Goal: Task Accomplishment & Management: Complete application form

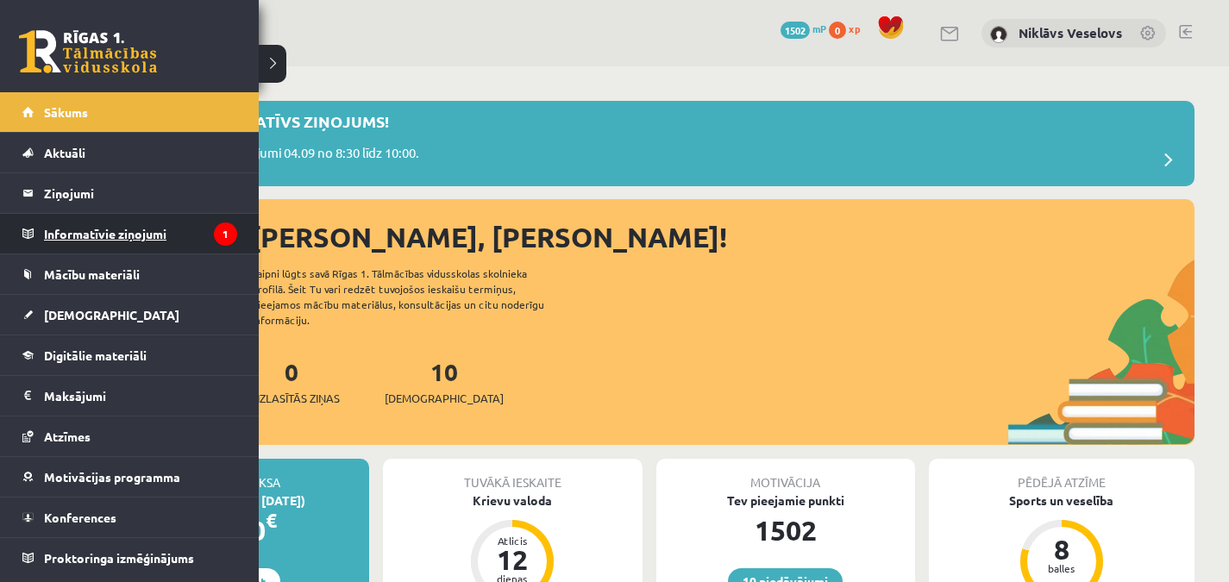
click at [91, 236] on legend "Informatīvie ziņojumi 1" at bounding box center [140, 234] width 193 height 40
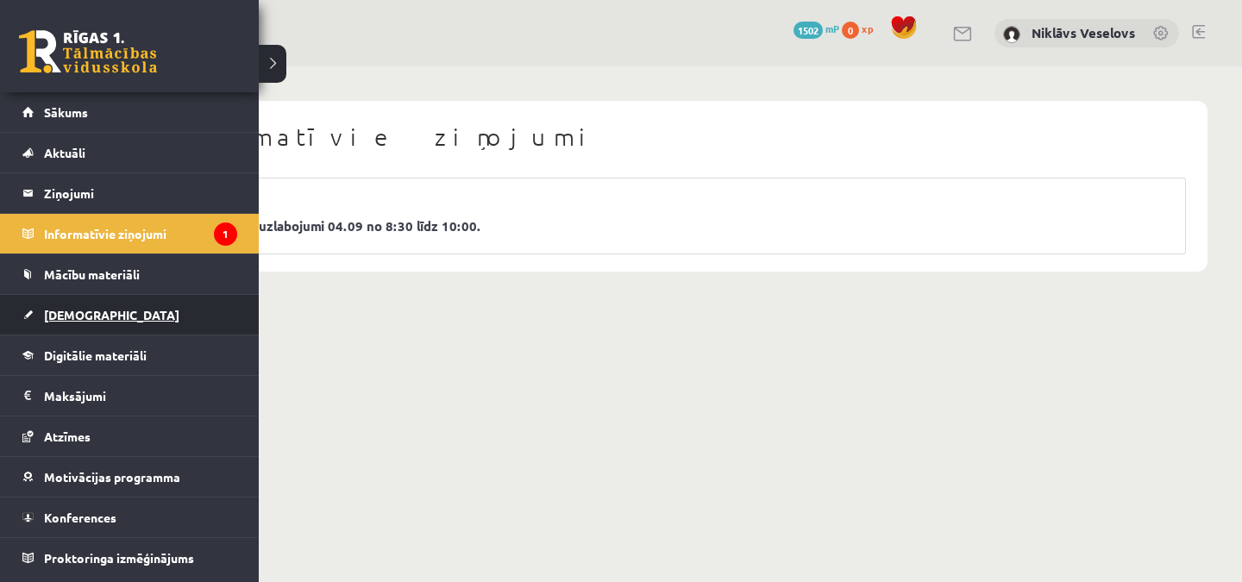
click at [77, 320] on span "[DEMOGRAPHIC_DATA]" at bounding box center [111, 315] width 135 height 16
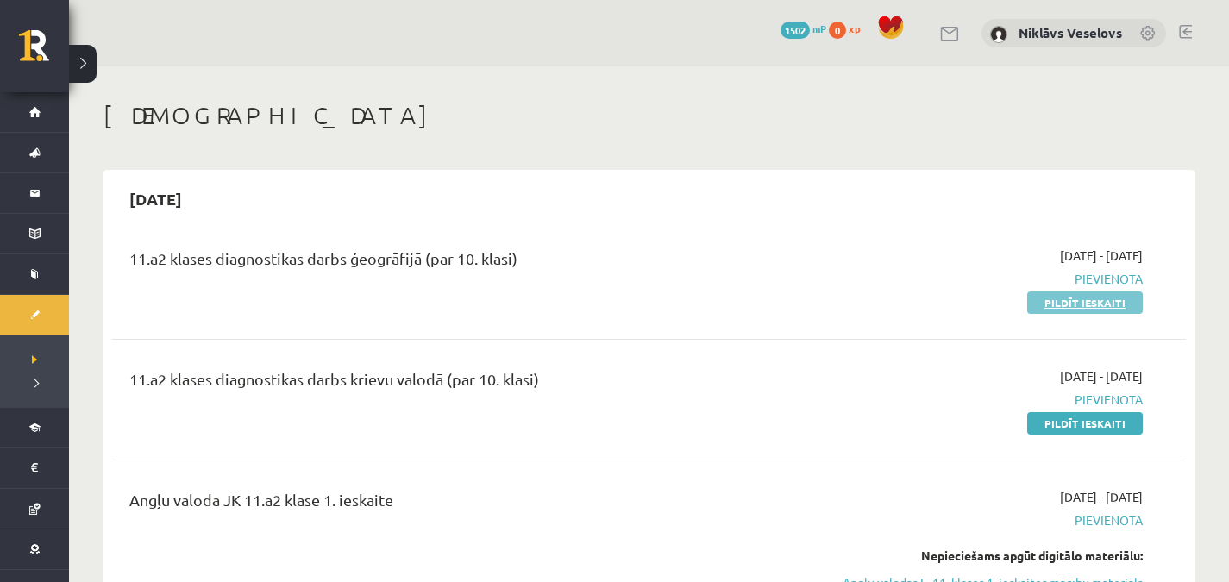
click at [1058, 300] on link "Pildīt ieskaiti" at bounding box center [1085, 303] width 116 height 22
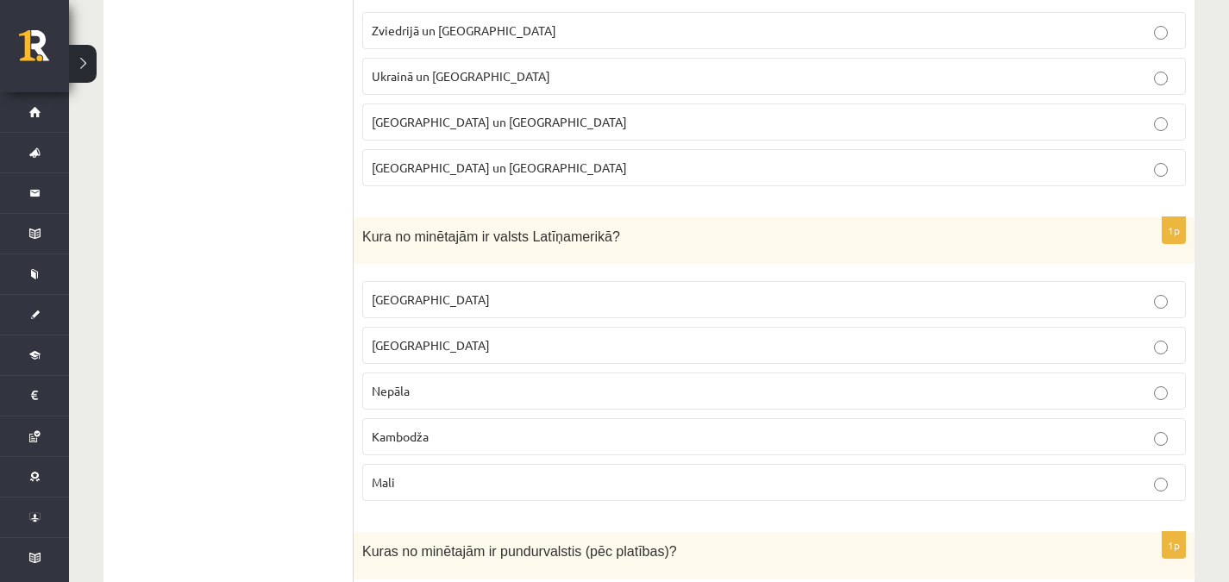
scroll to position [694, 0]
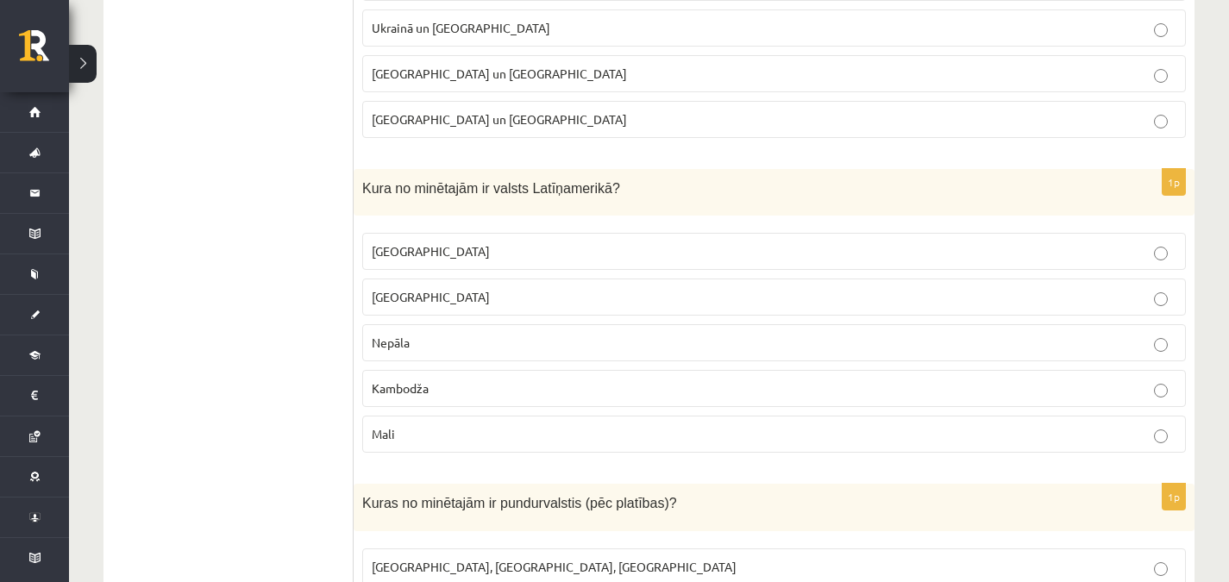
click at [392, 380] on p "Kambodža" at bounding box center [774, 389] width 805 height 18
click at [940, 230] on fieldset "[GEOGRAPHIC_DATA] [GEOGRAPHIC_DATA] [GEOGRAPHIC_DATA] [GEOGRAPHIC_DATA] [GEOGRA…" at bounding box center [774, 341] width 824 height 234
click at [951, 242] on p "[GEOGRAPHIC_DATA]" at bounding box center [774, 251] width 805 height 18
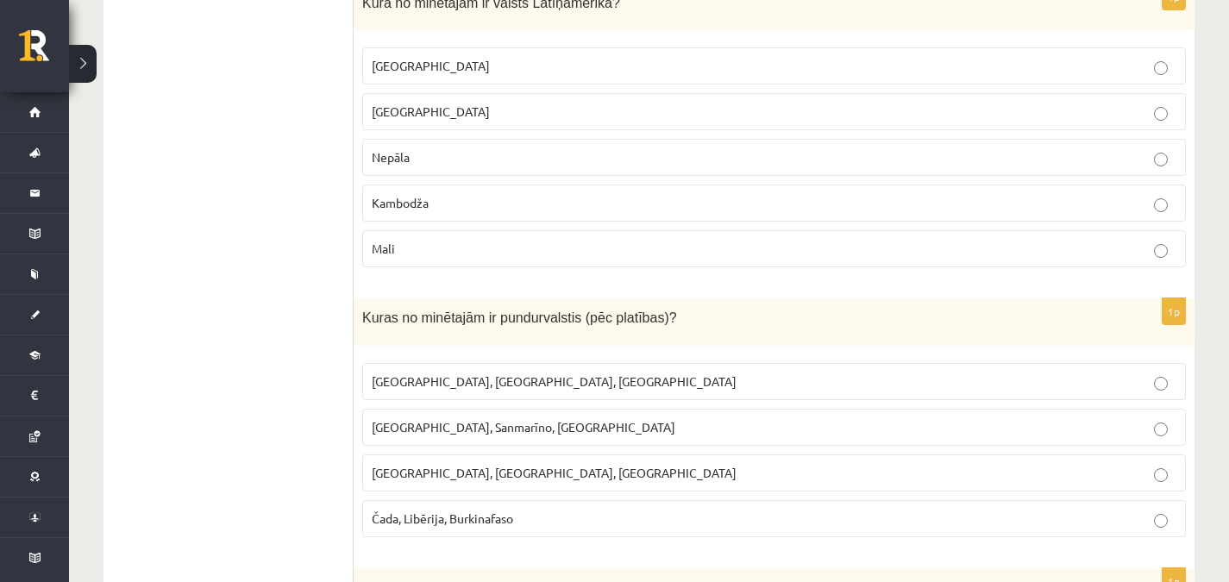
scroll to position [907, 0]
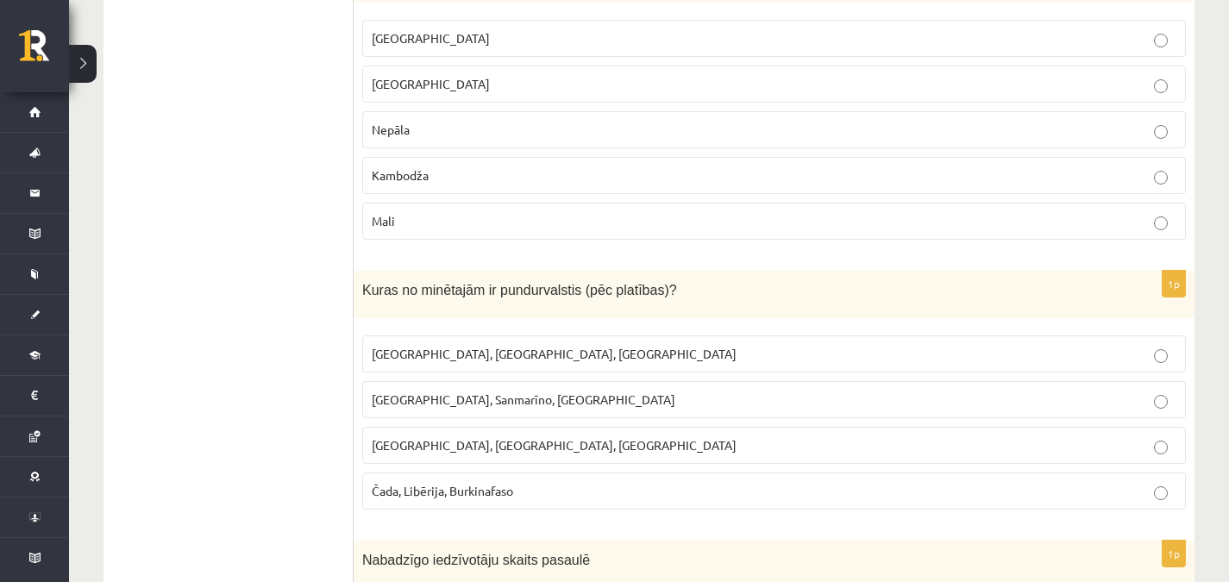
click at [792, 414] on label "[GEOGRAPHIC_DATA], Sanmarīno, [GEOGRAPHIC_DATA]" at bounding box center [774, 399] width 824 height 37
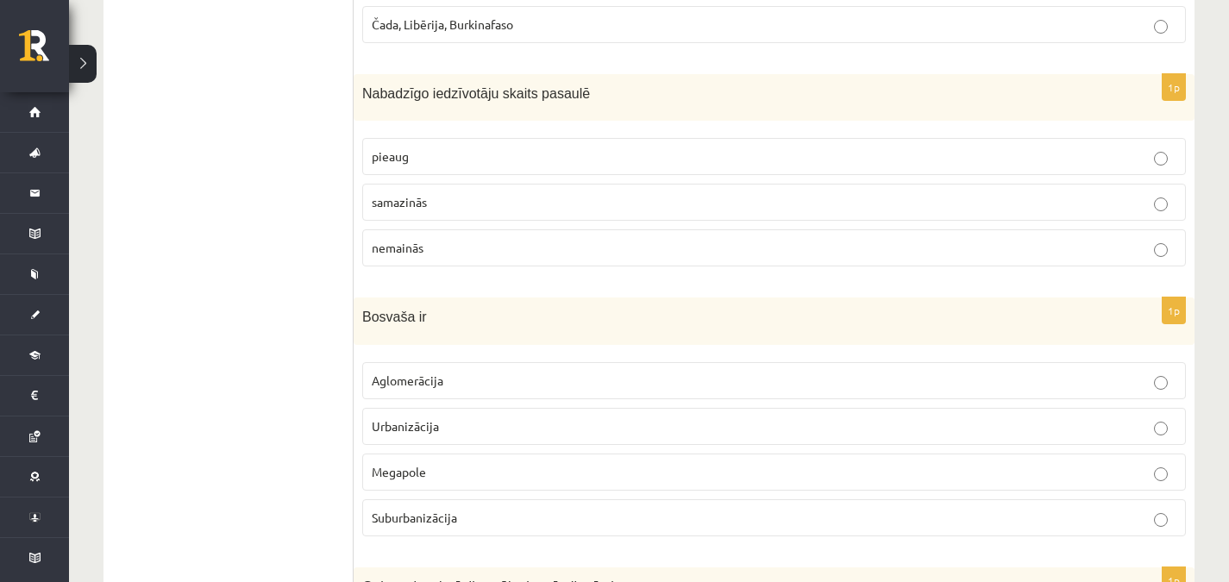
scroll to position [1395, 0]
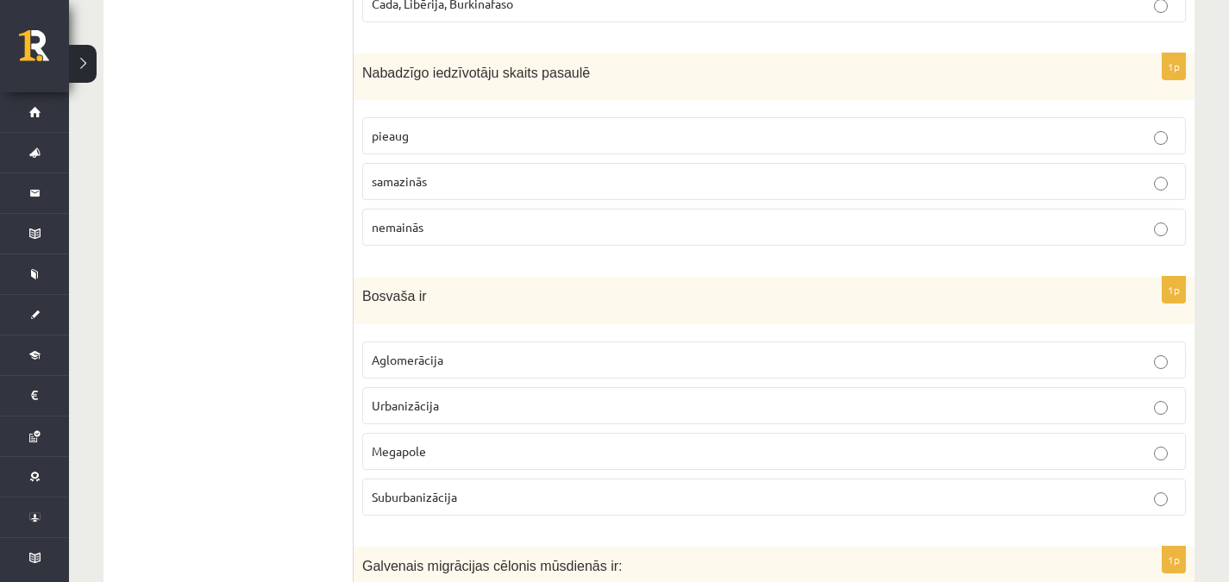
click at [549, 468] on label "Megapole" at bounding box center [774, 451] width 824 height 37
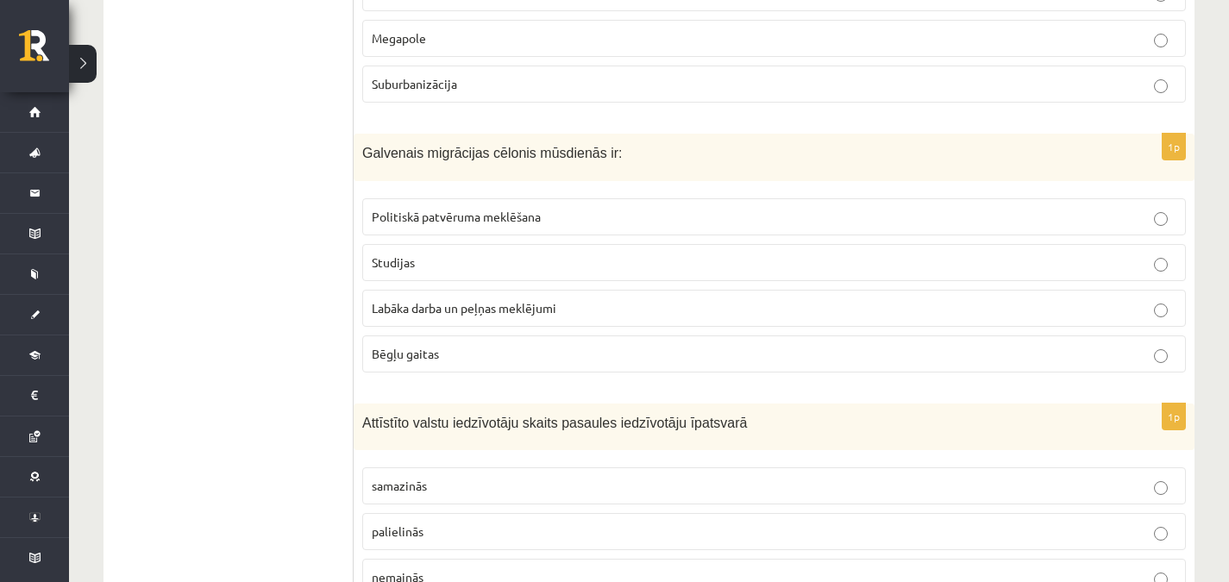
scroll to position [1814, 0]
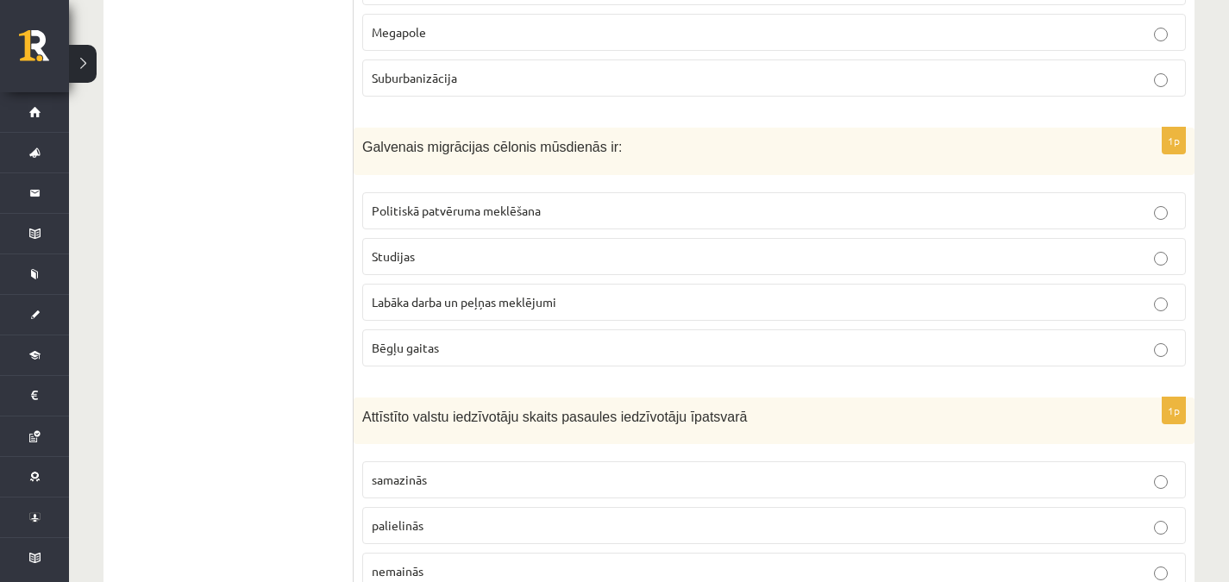
click at [1054, 311] on label "Labāka darba un peļņas meklējumi" at bounding box center [774, 302] width 824 height 37
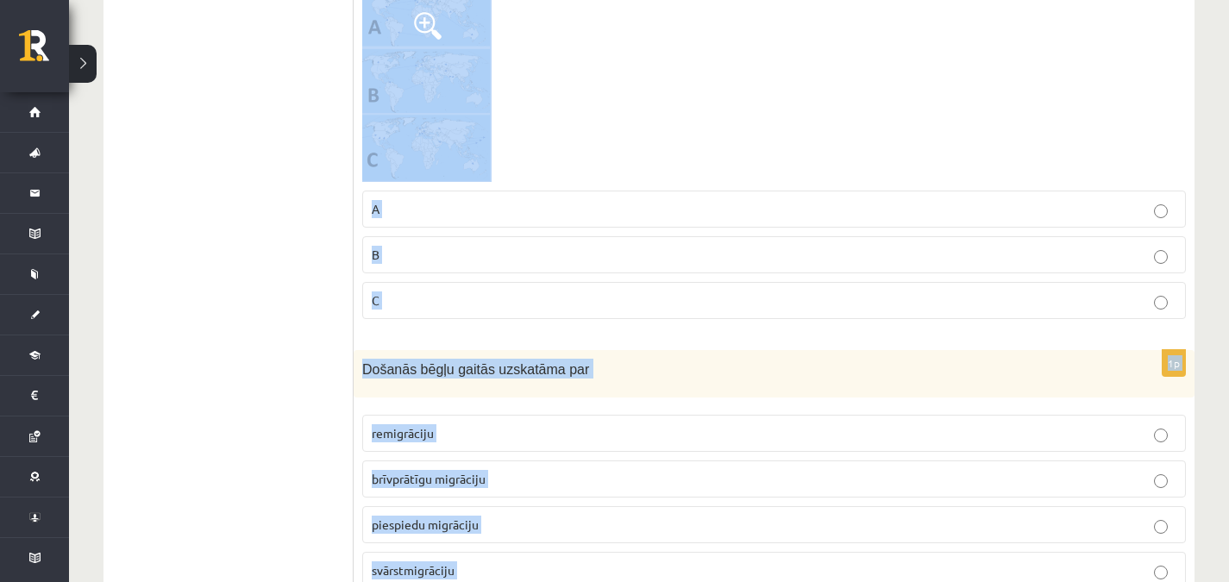
scroll to position [8203, 0]
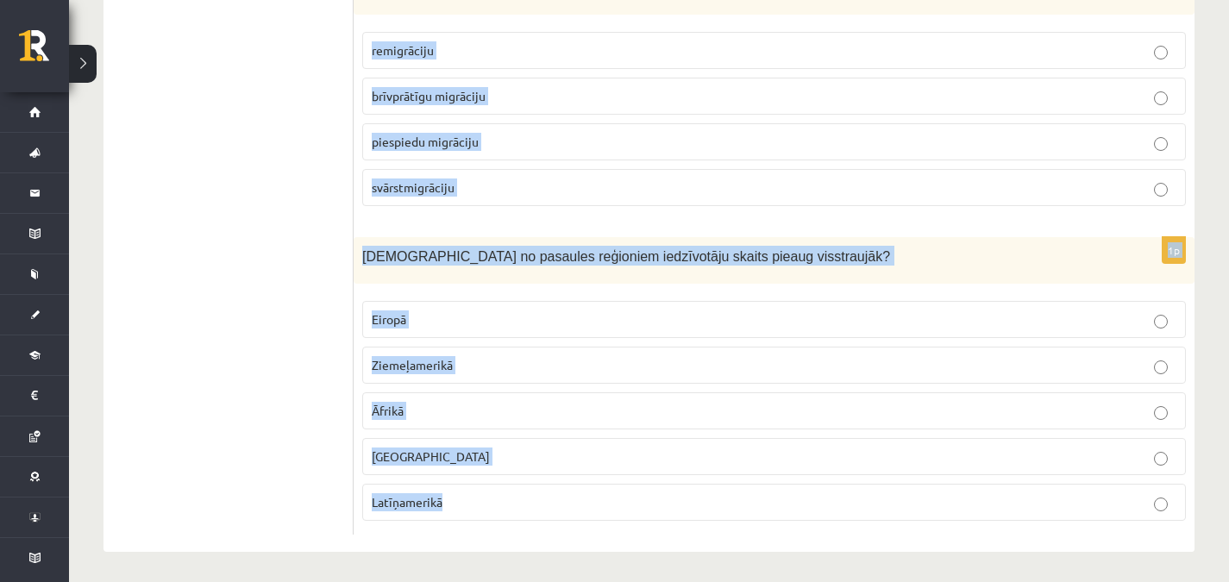
drag, startPoint x: 364, startPoint y: 343, endPoint x: 560, endPoint y: 623, distance: 341.3
copy form "Lorem ipsumdolo sitame consec adipisc Elit? seddoeiu temporincidi utlabore etdo…"
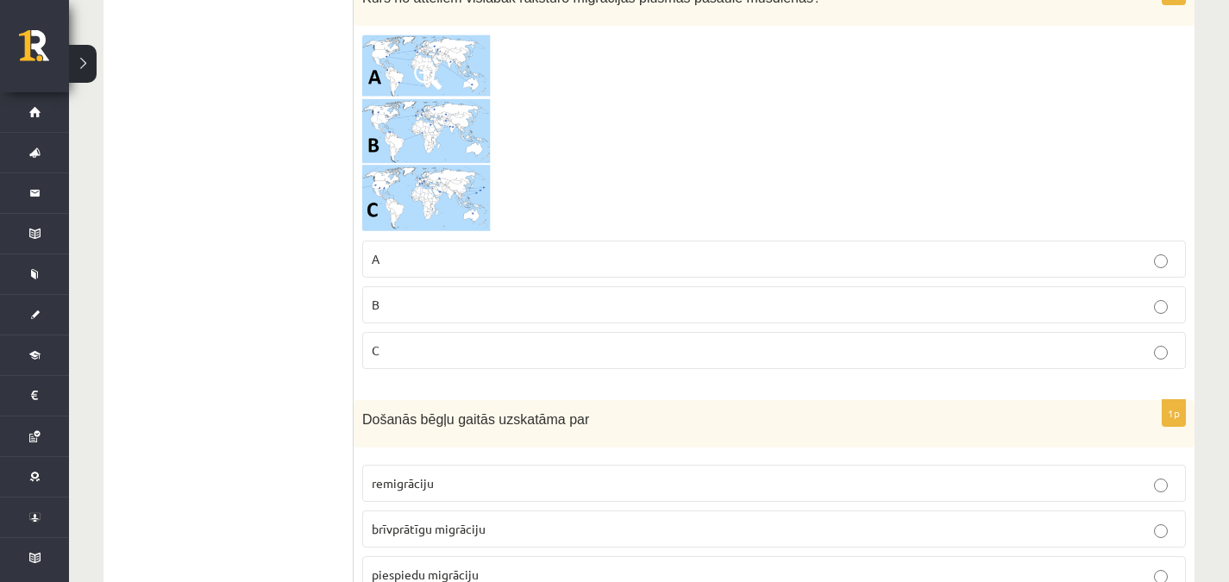
scroll to position [7749, 0]
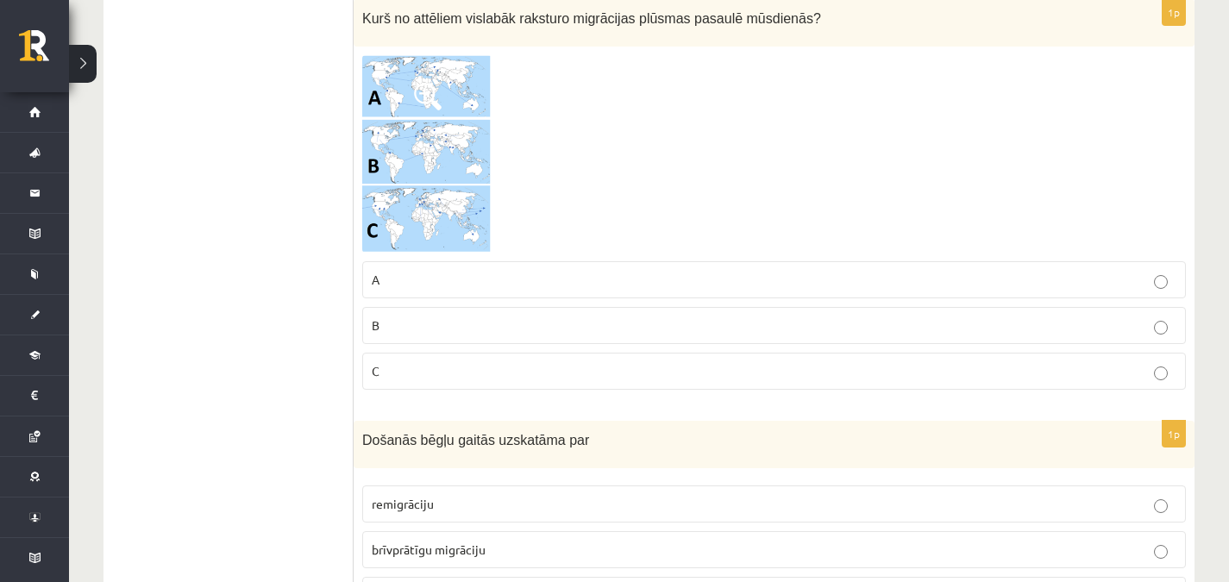
click at [413, 62] on img at bounding box center [426, 154] width 129 height 198
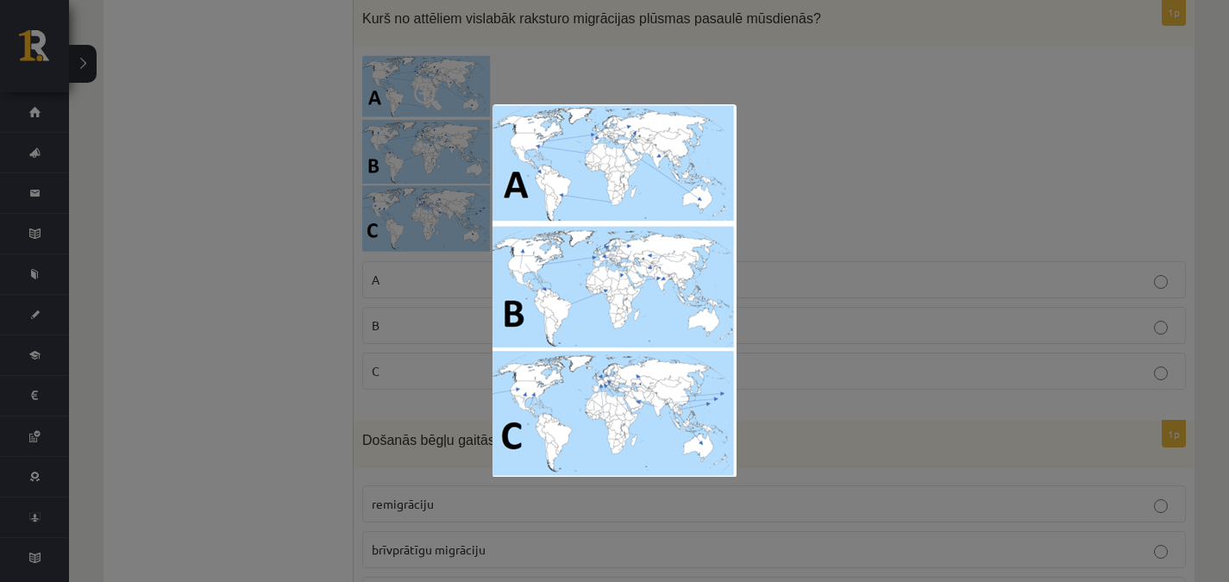
click at [481, 396] on div at bounding box center [614, 291] width 1229 height 582
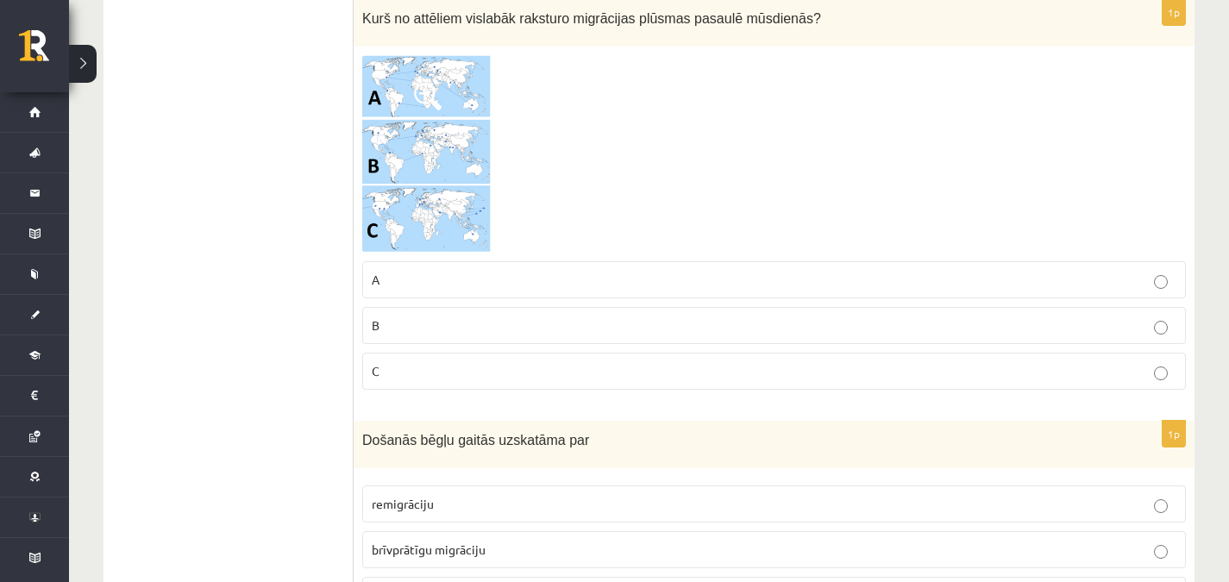
click at [481, 396] on div "1p Kurš no attēliem vislabāk raksturo migrācijas plūsmas pasaulē mūsdienās? A B…" at bounding box center [774, 201] width 841 height 405
click at [490, 375] on p "C" at bounding box center [774, 371] width 805 height 18
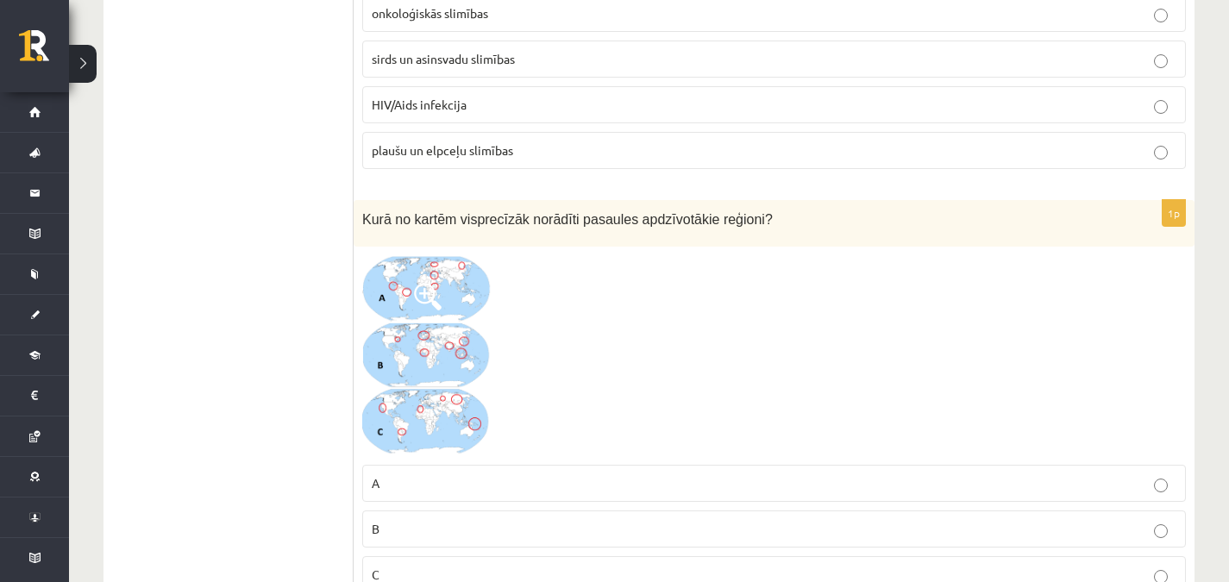
scroll to position [7130, 0]
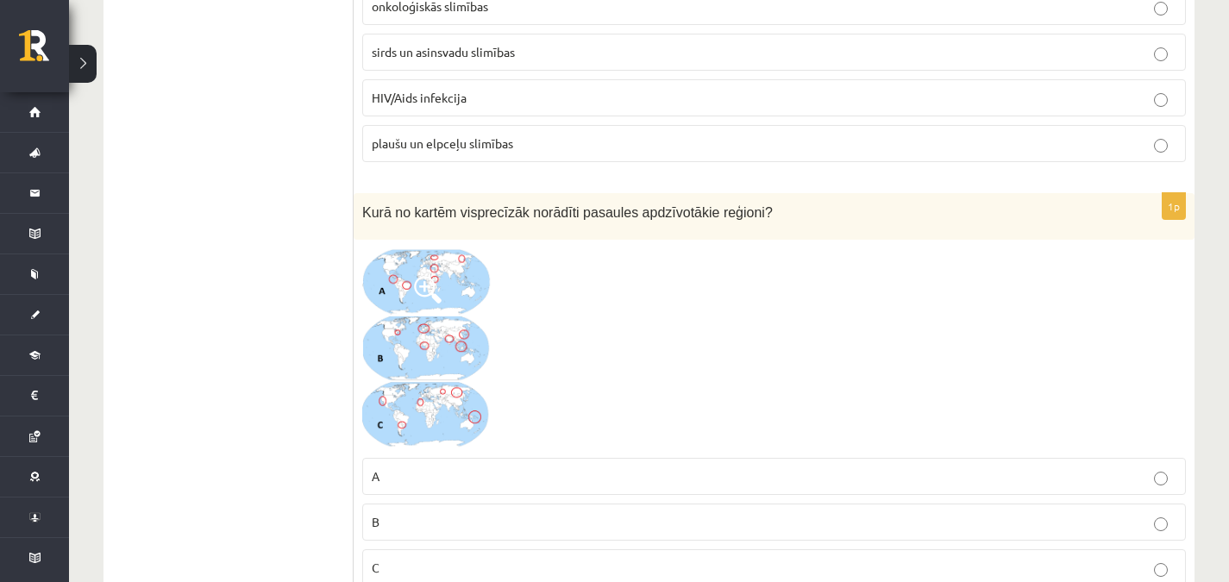
click at [408, 293] on img at bounding box center [426, 348] width 129 height 201
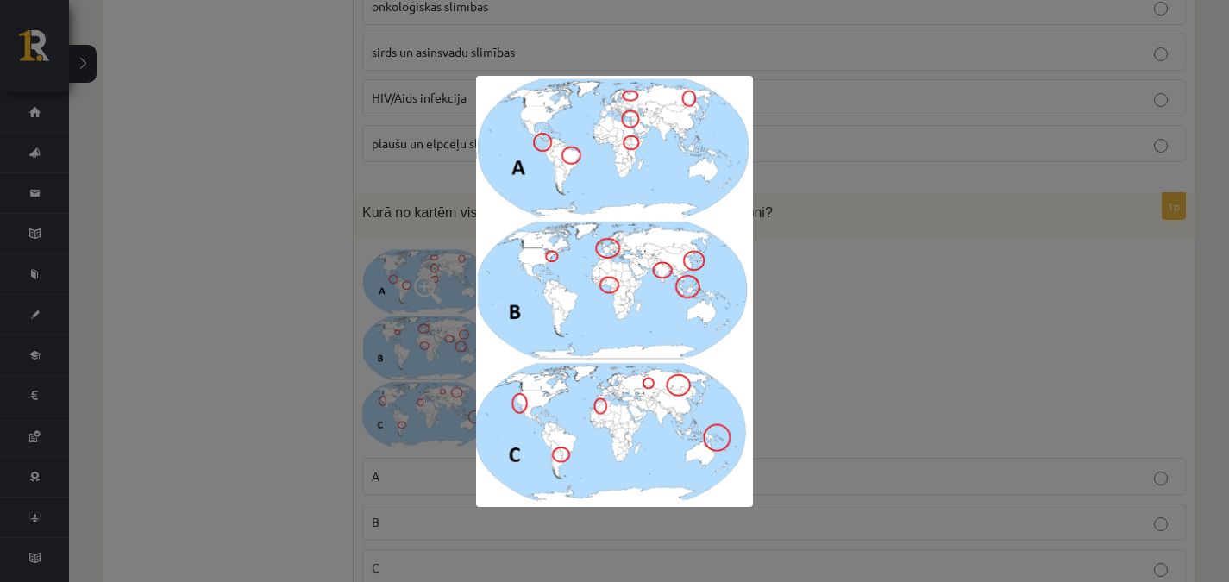
click at [512, 267] on img at bounding box center [615, 291] width 278 height 431
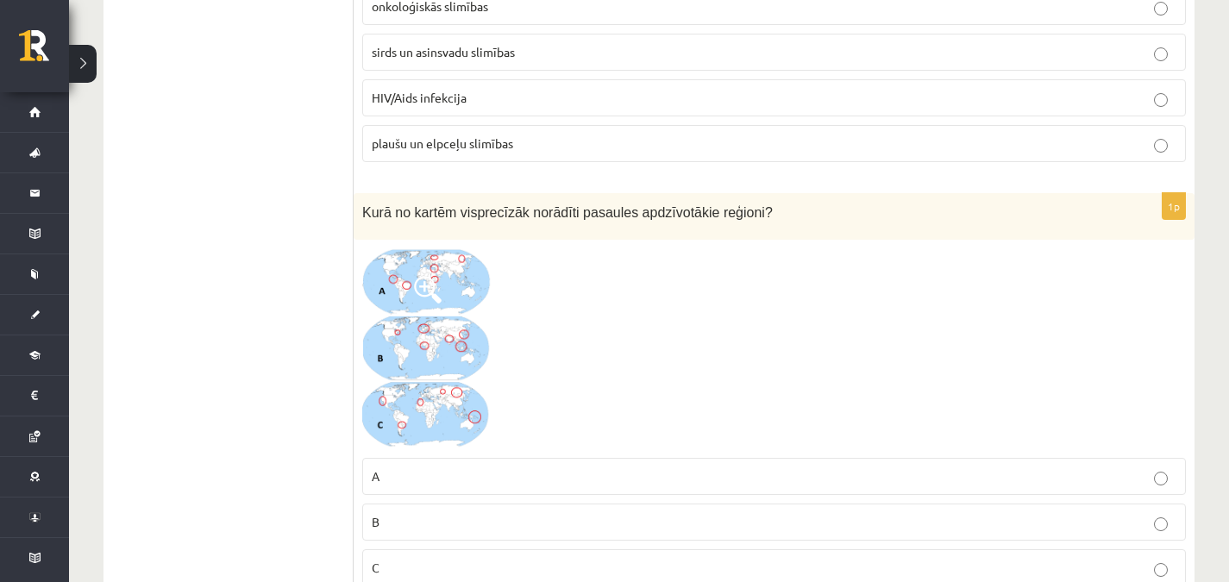
click at [392, 530] on label "B" at bounding box center [774, 522] width 824 height 37
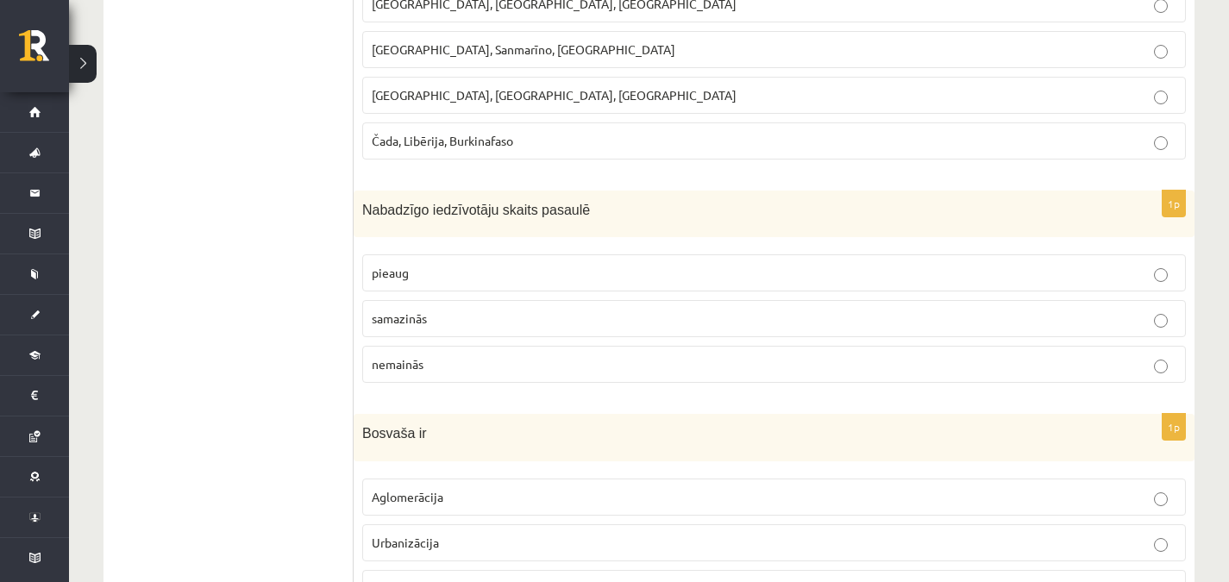
scroll to position [1271, 0]
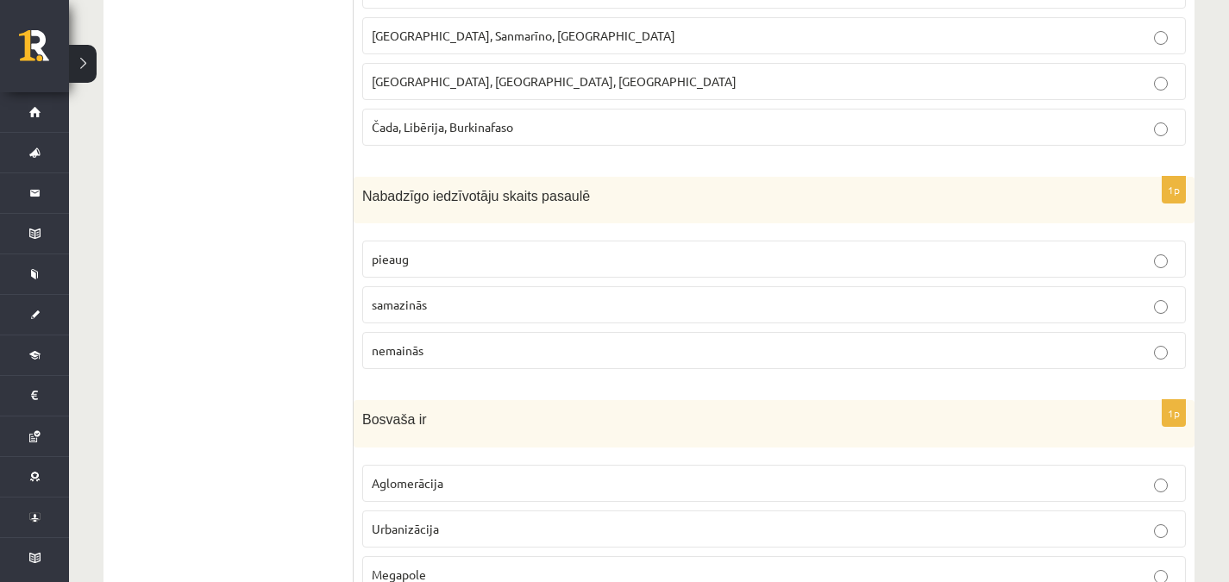
click at [994, 267] on p "pieaug" at bounding box center [774, 259] width 805 height 18
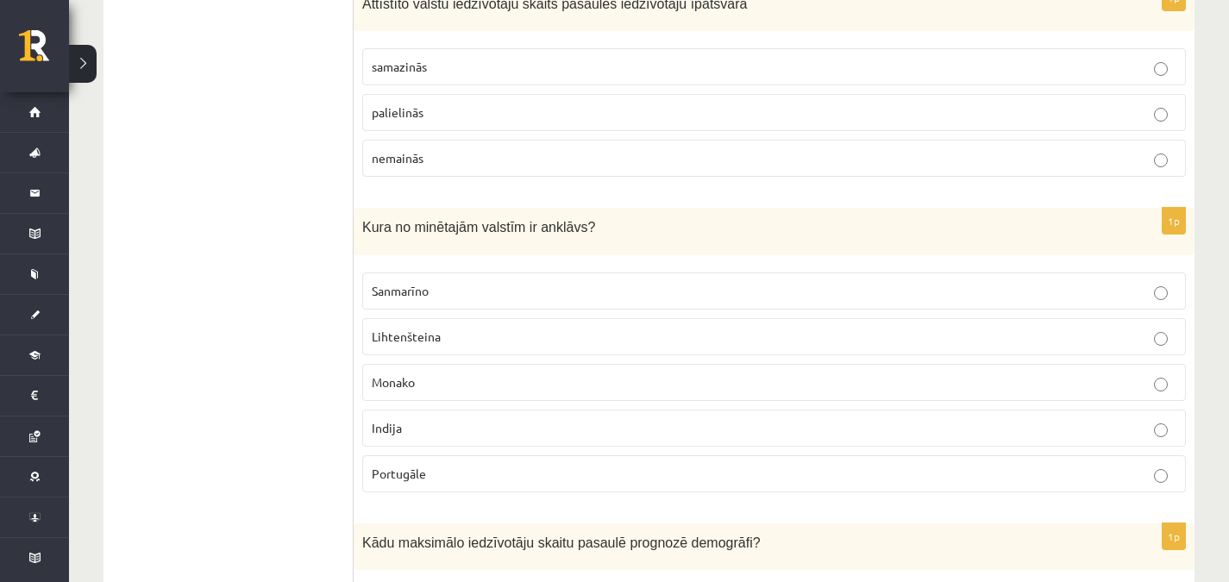
scroll to position [2241, 0]
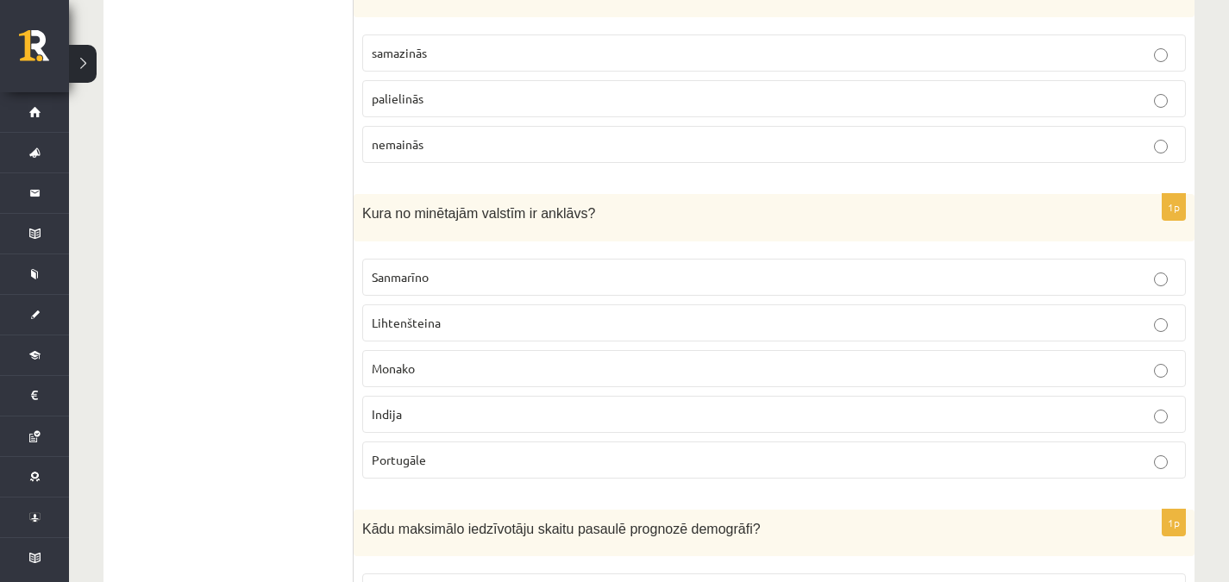
click at [914, 278] on p "Sanmarīno" at bounding box center [774, 277] width 805 height 18
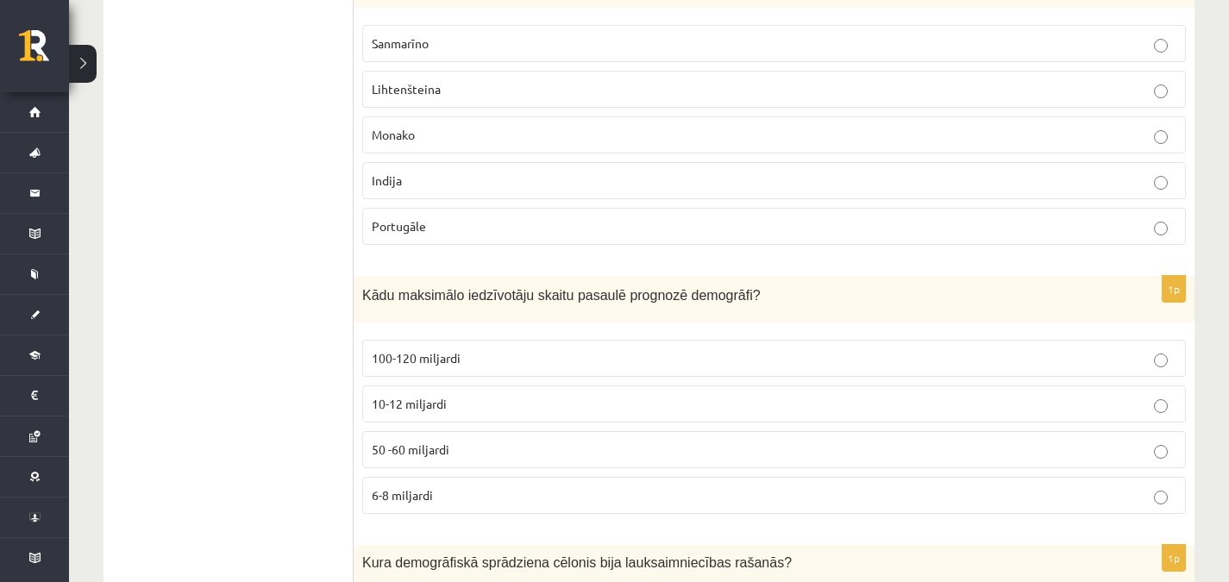
scroll to position [2496, 0]
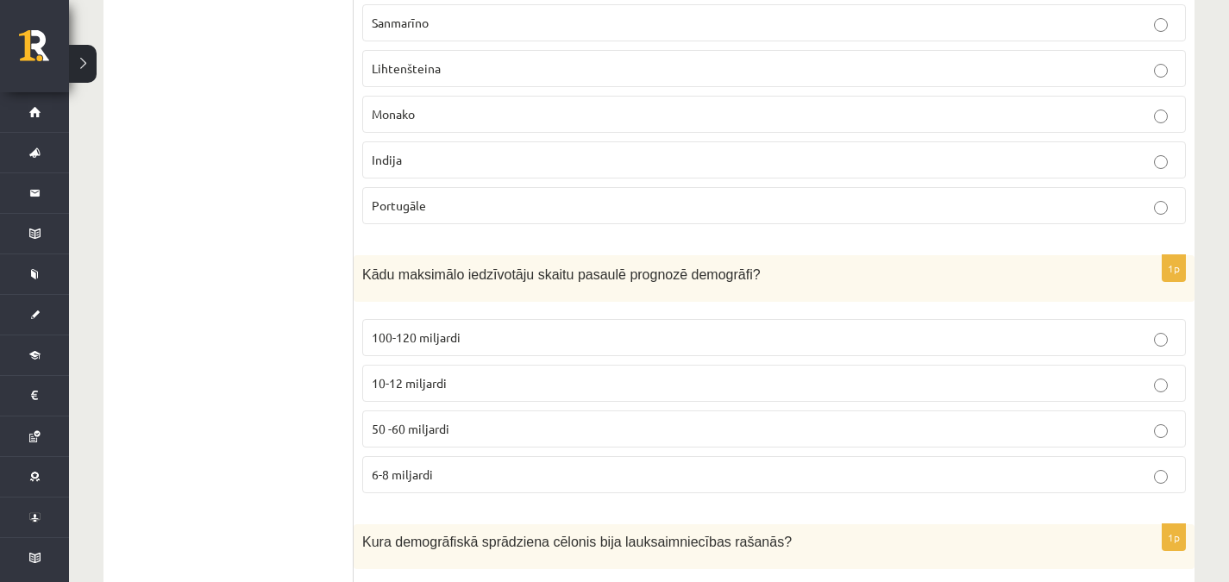
click at [835, 387] on p "10-12 miljardi" at bounding box center [774, 383] width 805 height 18
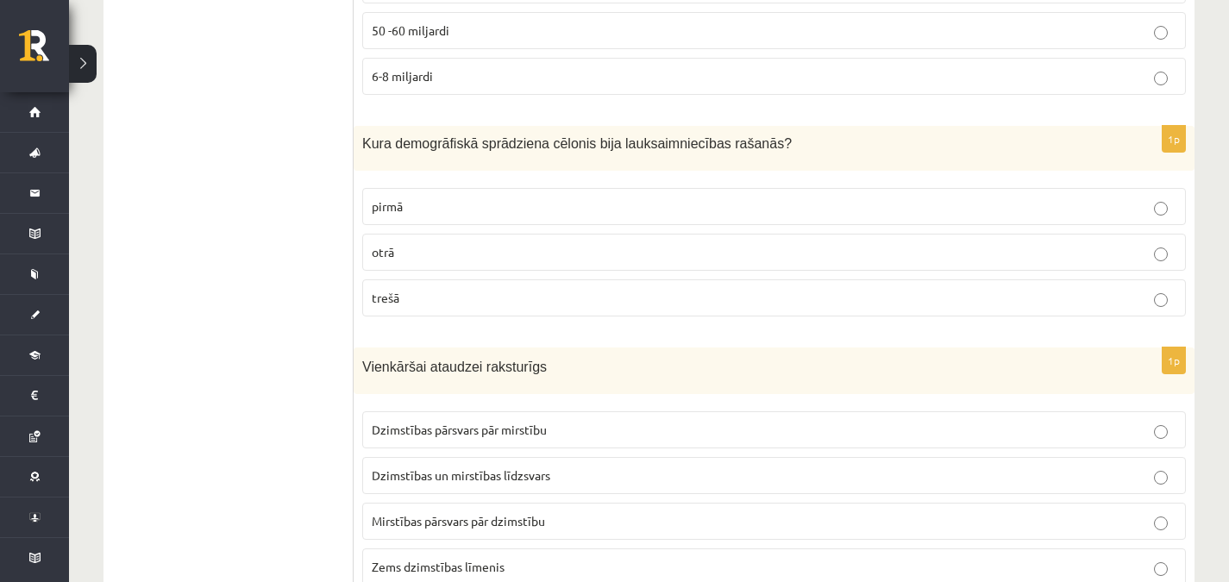
scroll to position [2915, 0]
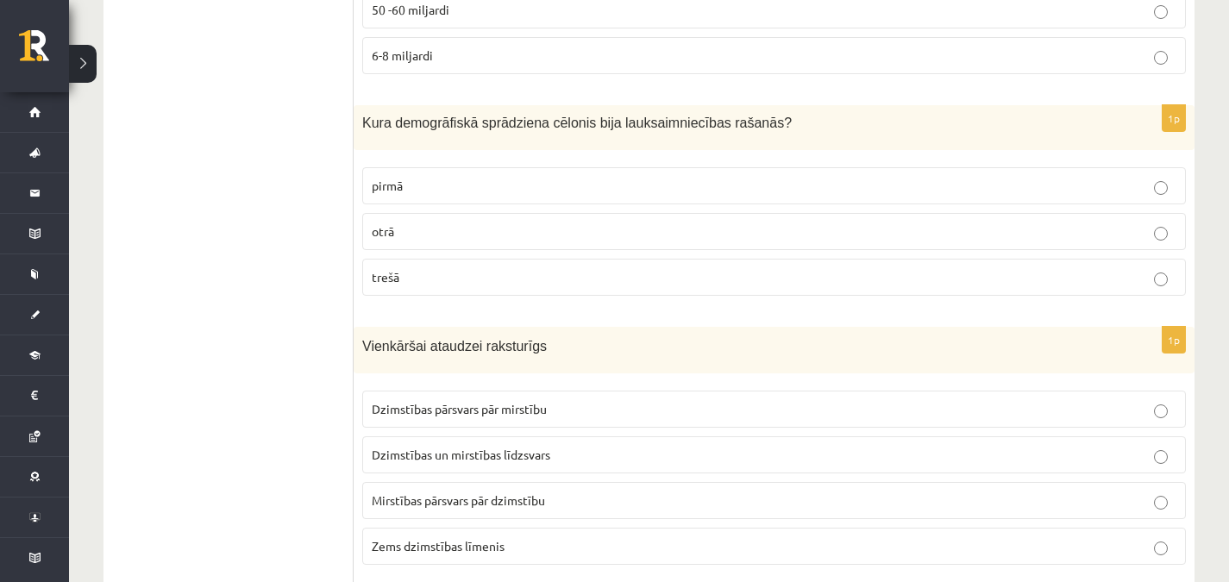
click at [730, 181] on p "pirmā" at bounding box center [774, 186] width 805 height 18
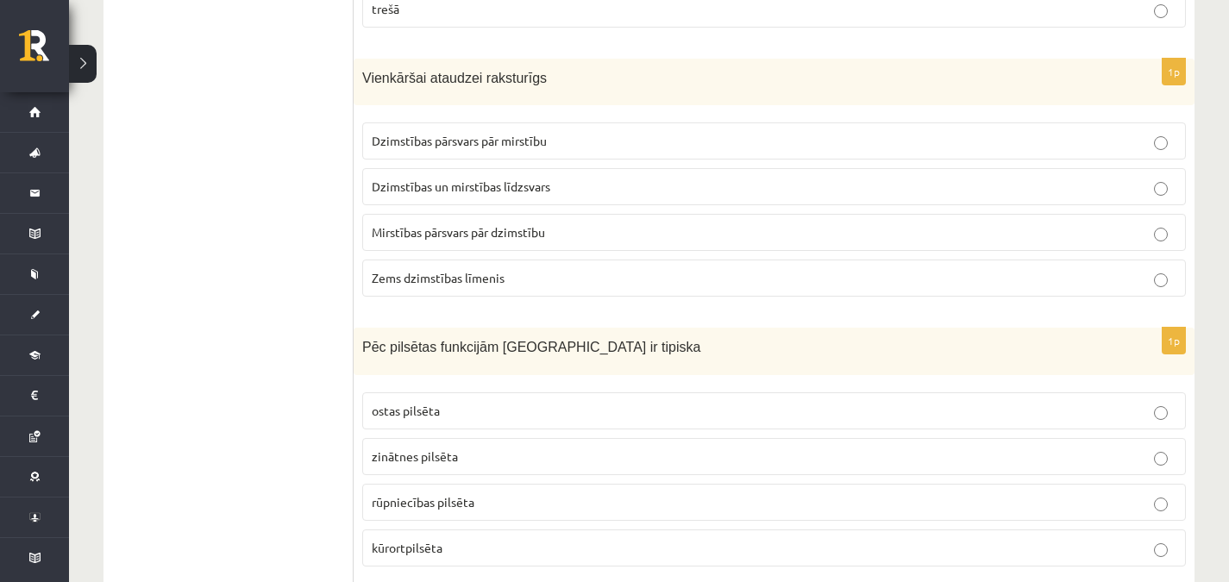
scroll to position [3231, 0]
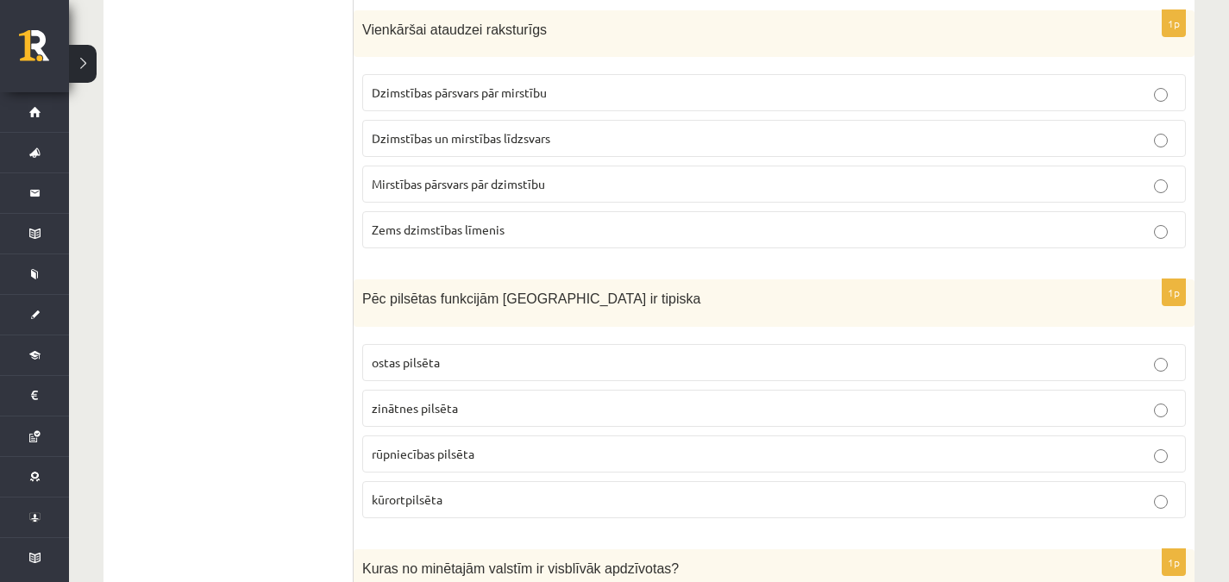
click at [682, 495] on p "kūrortpilsēta" at bounding box center [774, 500] width 805 height 18
click at [738, 122] on label "Dzimstības un mirstības līdzsvars" at bounding box center [774, 138] width 824 height 37
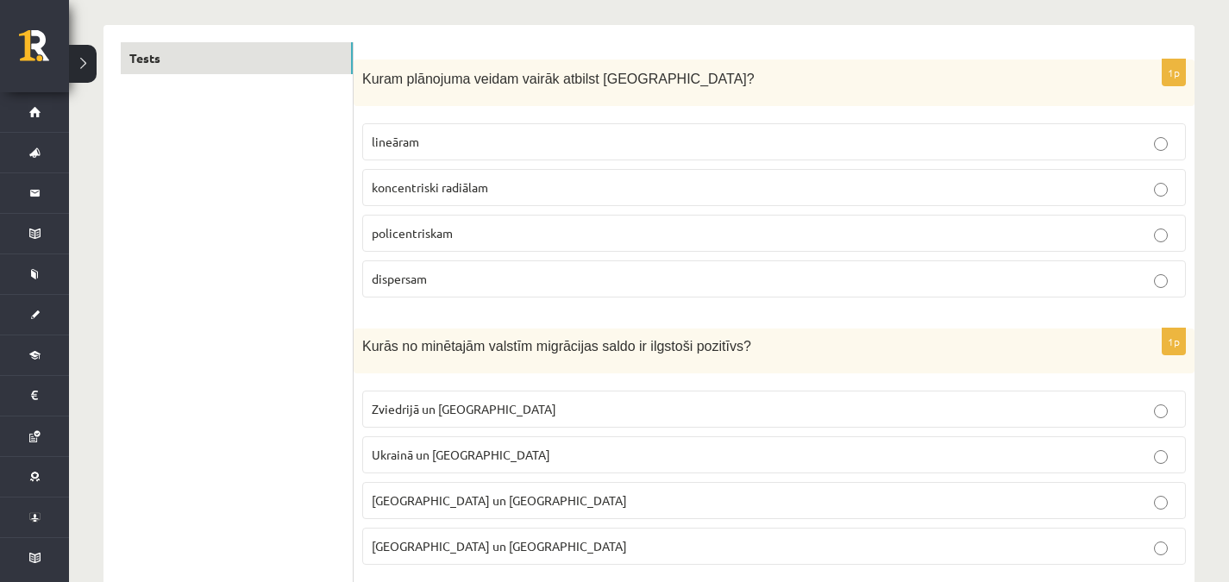
scroll to position [309, 0]
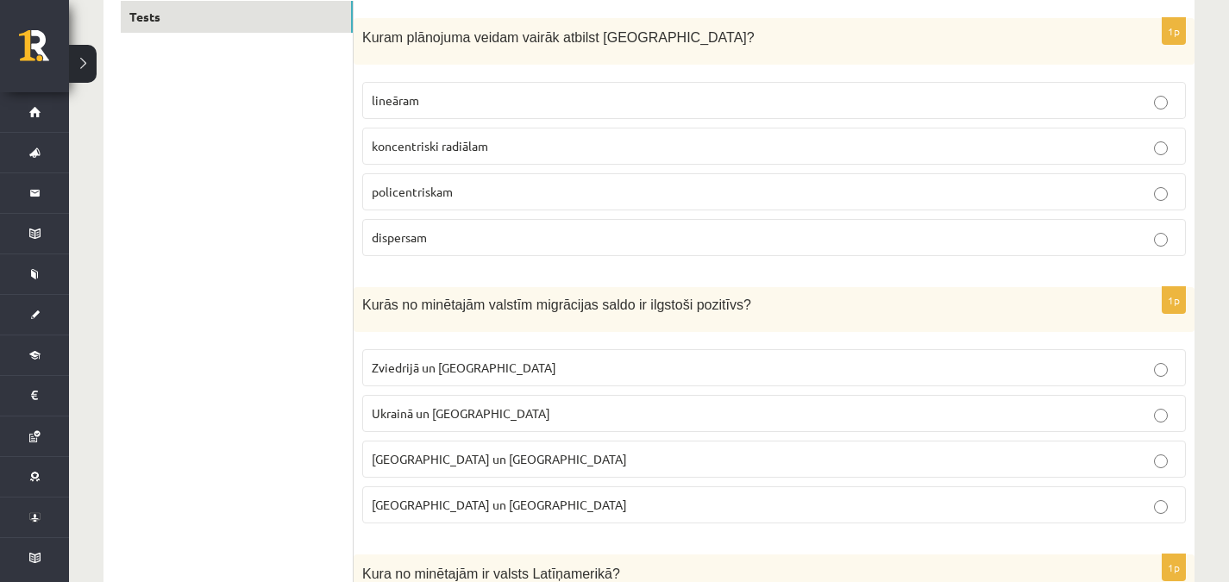
click at [935, 182] on label "policentriskam" at bounding box center [774, 191] width 824 height 37
click at [693, 511] on p "[GEOGRAPHIC_DATA] un [GEOGRAPHIC_DATA]" at bounding box center [774, 505] width 805 height 18
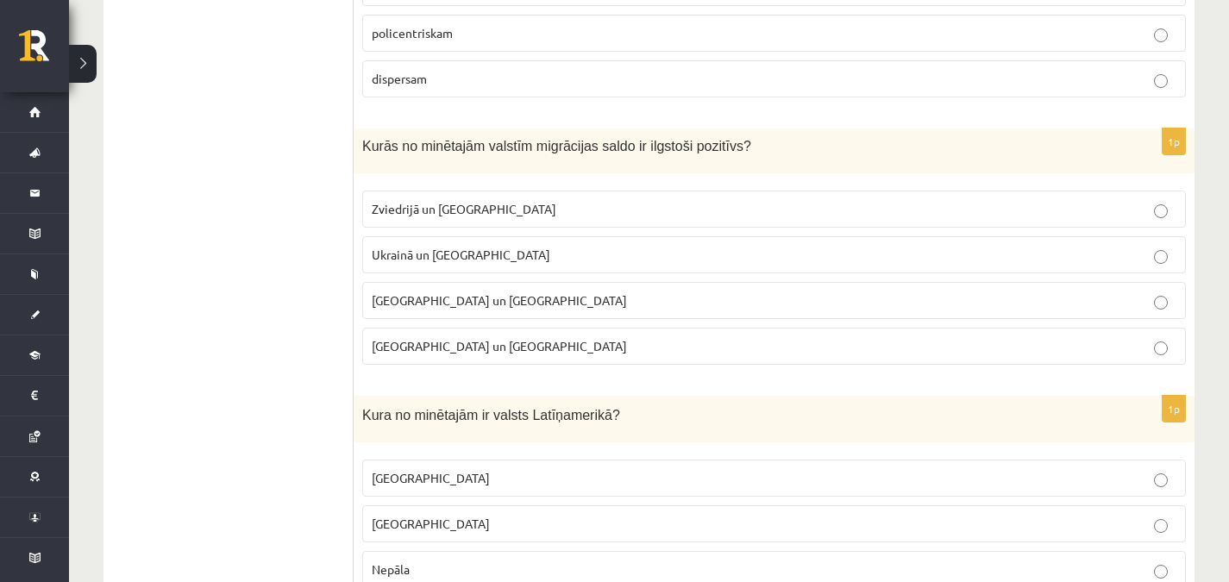
scroll to position [454, 0]
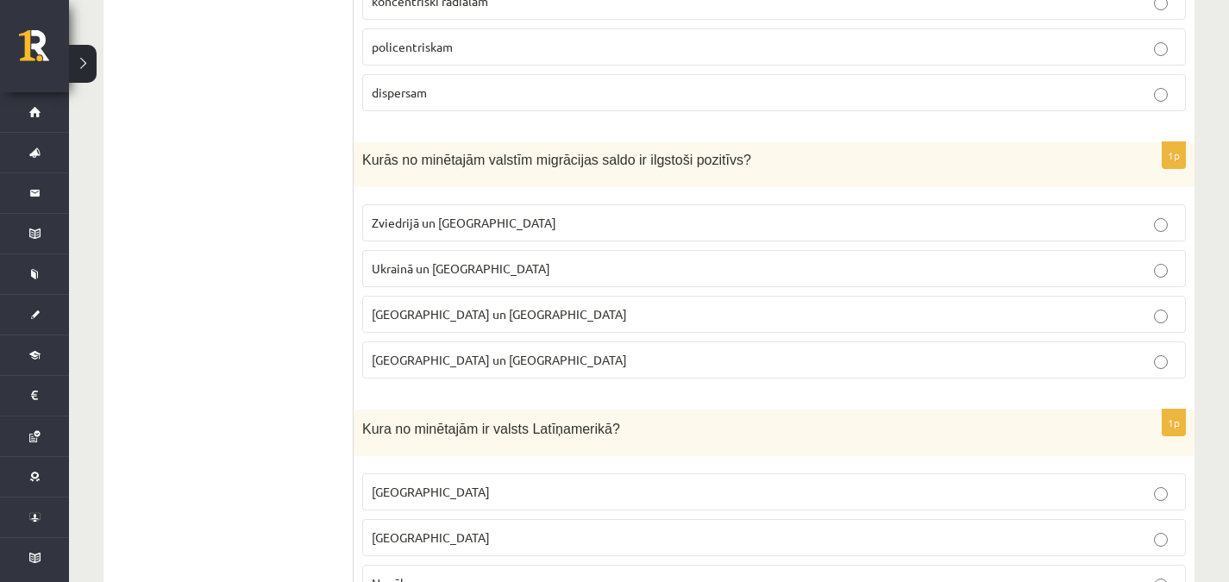
click at [999, 221] on p "Zviedrijā un [GEOGRAPHIC_DATA]" at bounding box center [774, 223] width 805 height 18
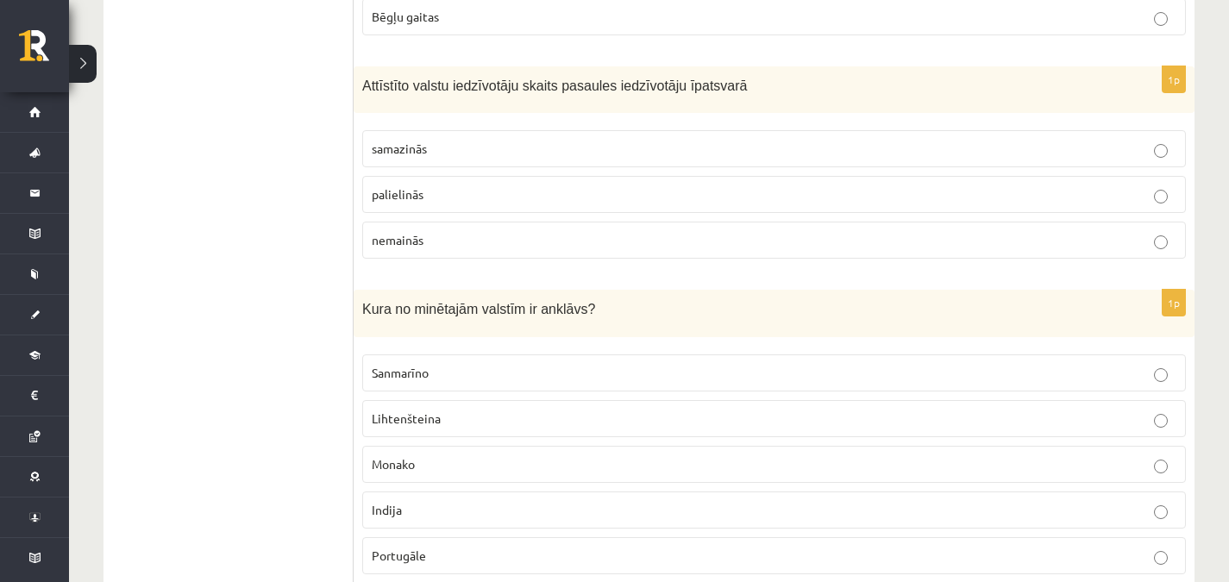
scroll to position [2186, 0]
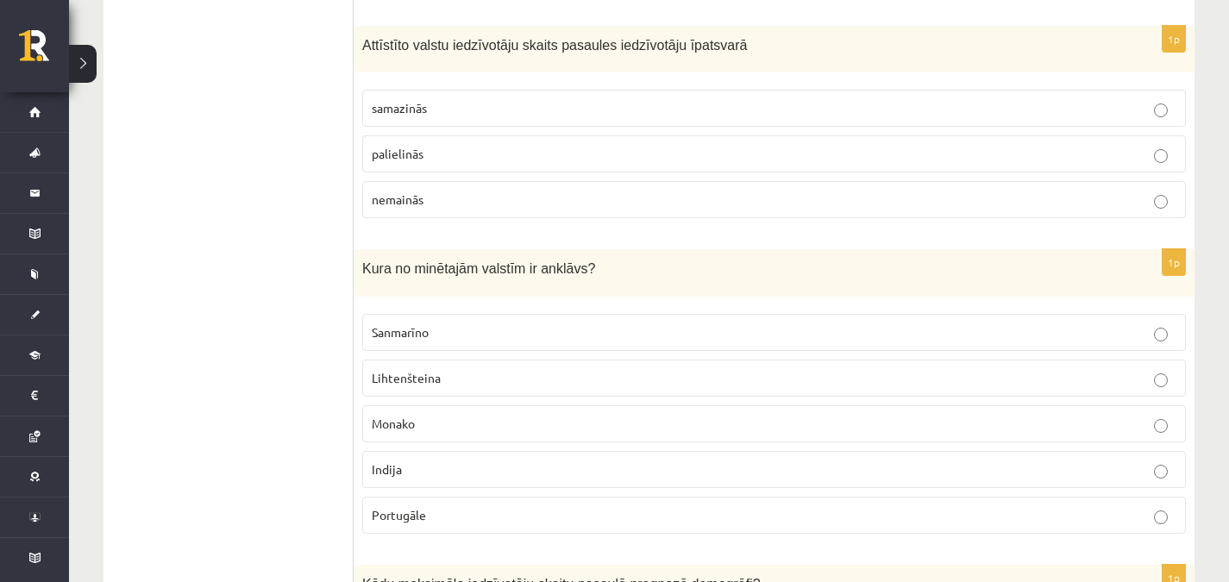
click at [933, 122] on label "samazinās" at bounding box center [774, 108] width 824 height 37
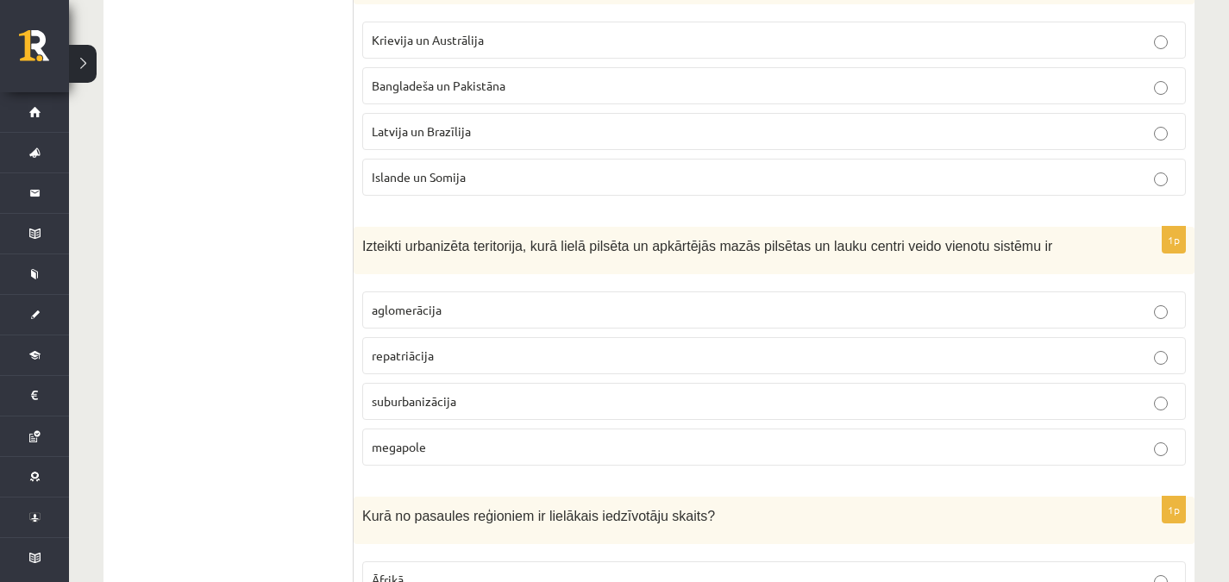
scroll to position [3747, 0]
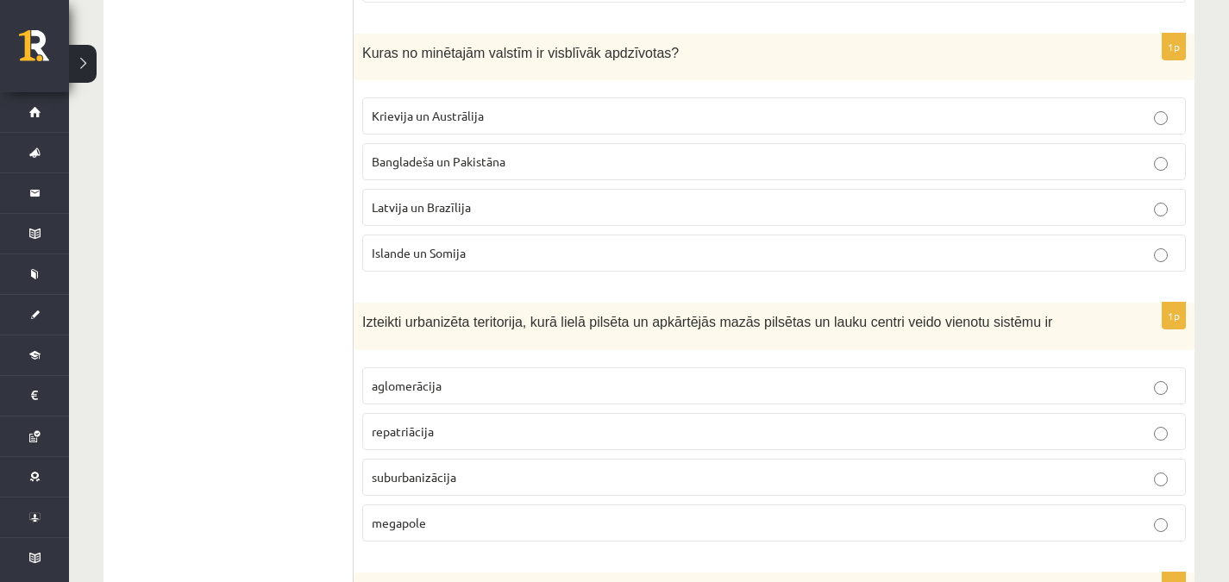
click at [1116, 522] on p "megapole" at bounding box center [774, 523] width 805 height 18
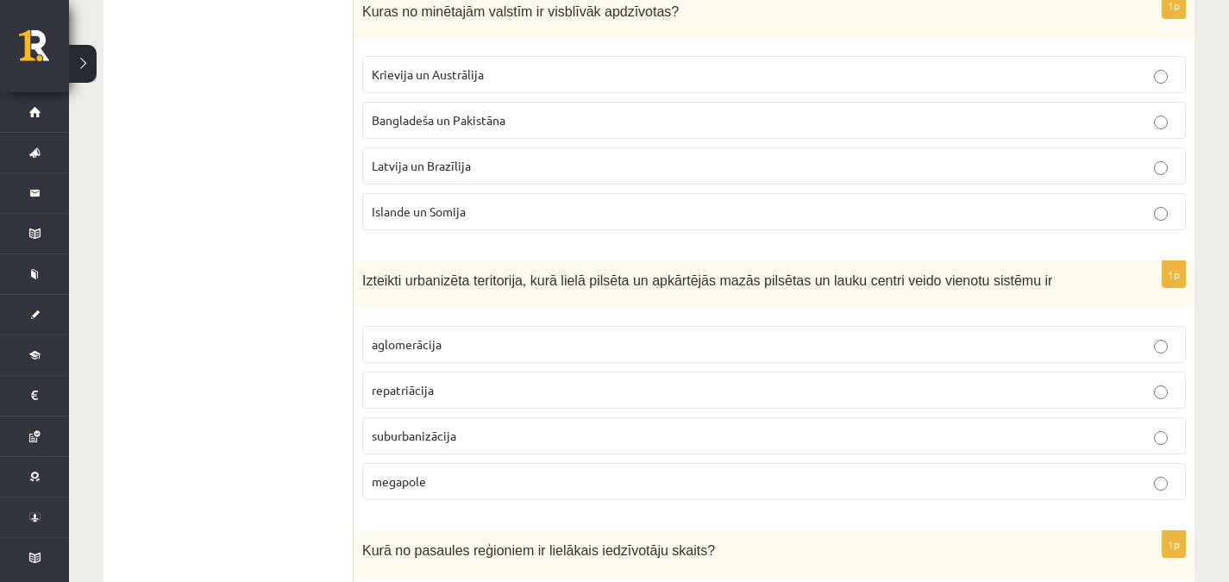
scroll to position [3782, 0]
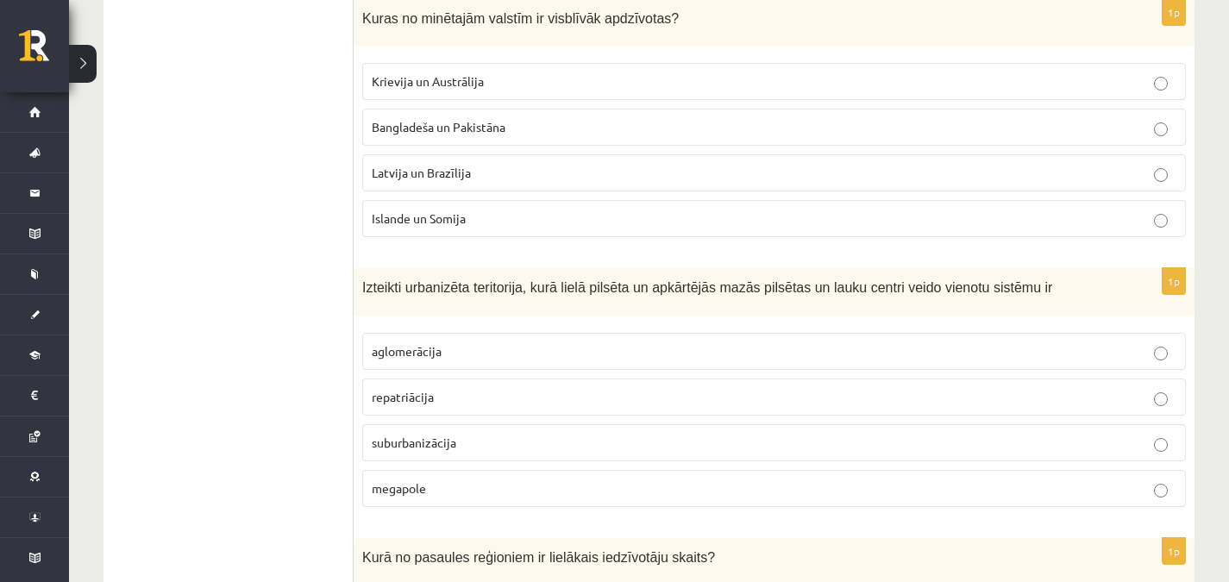
click at [1079, 120] on p "Bangladeša un Pakistāna" at bounding box center [774, 127] width 805 height 18
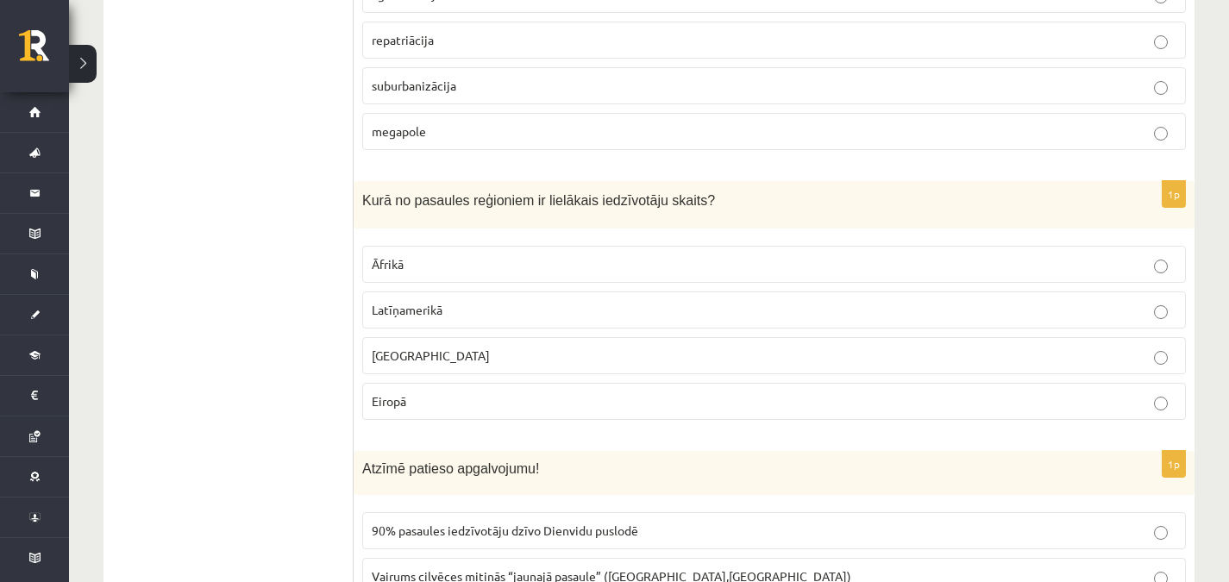
scroll to position [4132, 0]
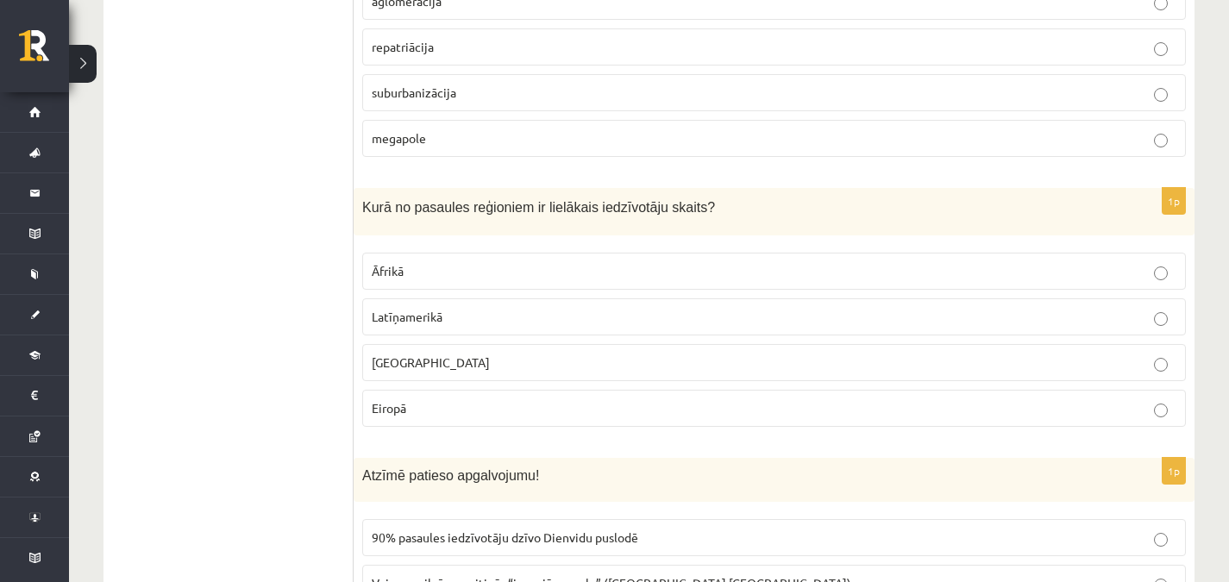
click at [1003, 370] on label "[GEOGRAPHIC_DATA]" at bounding box center [774, 362] width 824 height 37
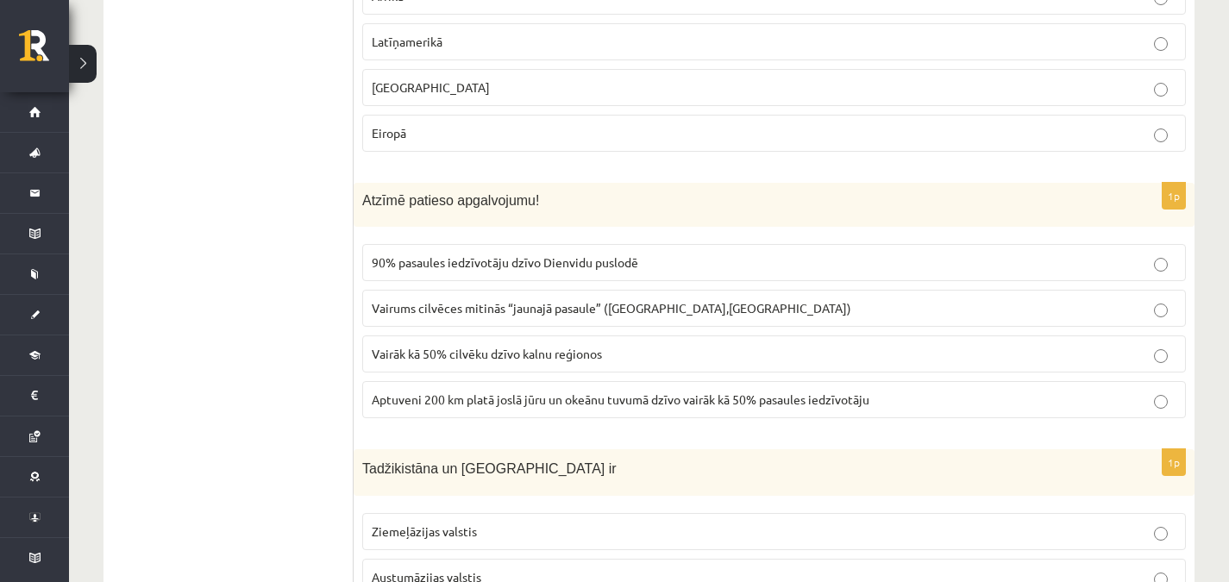
scroll to position [4414, 0]
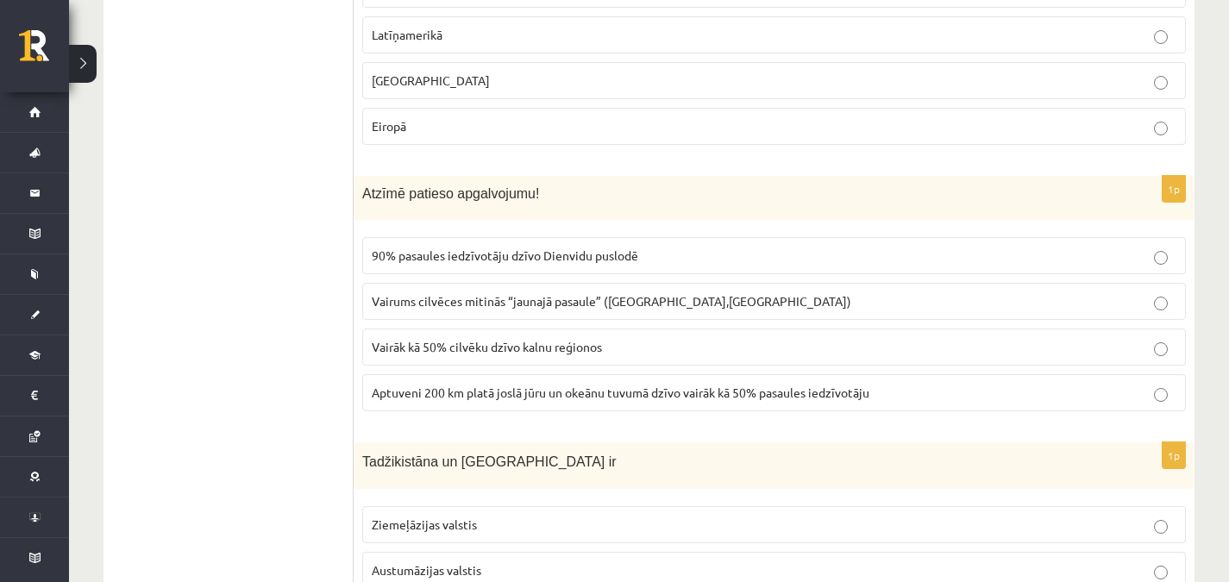
click at [1139, 287] on label "Vairums cilvēces mitinās “jaunajā pasaule” ([GEOGRAPHIC_DATA],[GEOGRAPHIC_DATA])" at bounding box center [774, 301] width 824 height 37
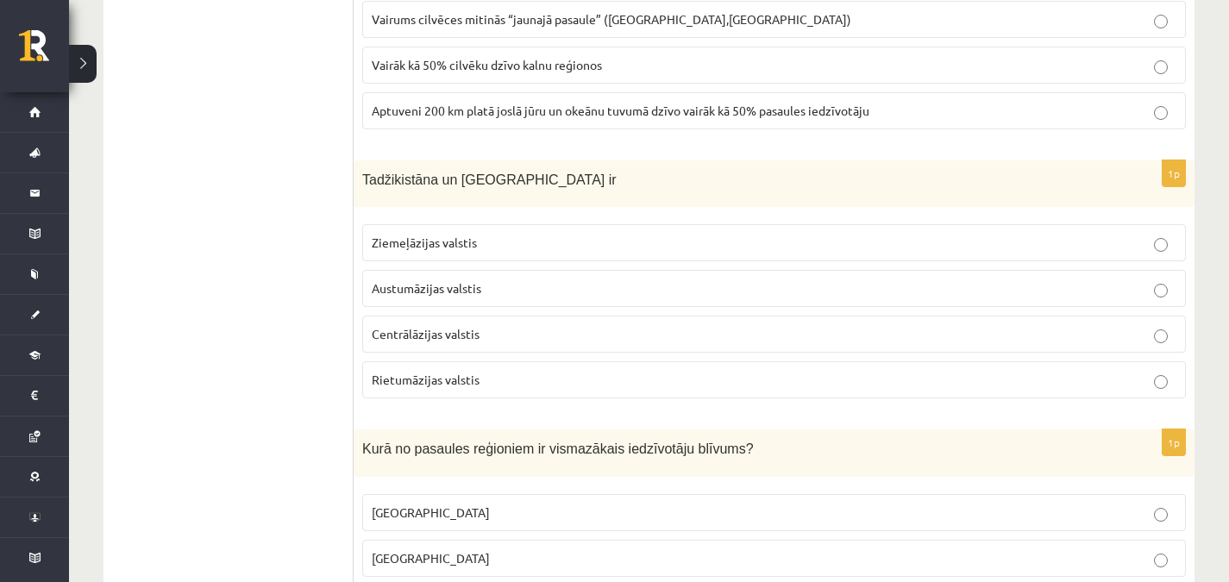
scroll to position [4703, 0]
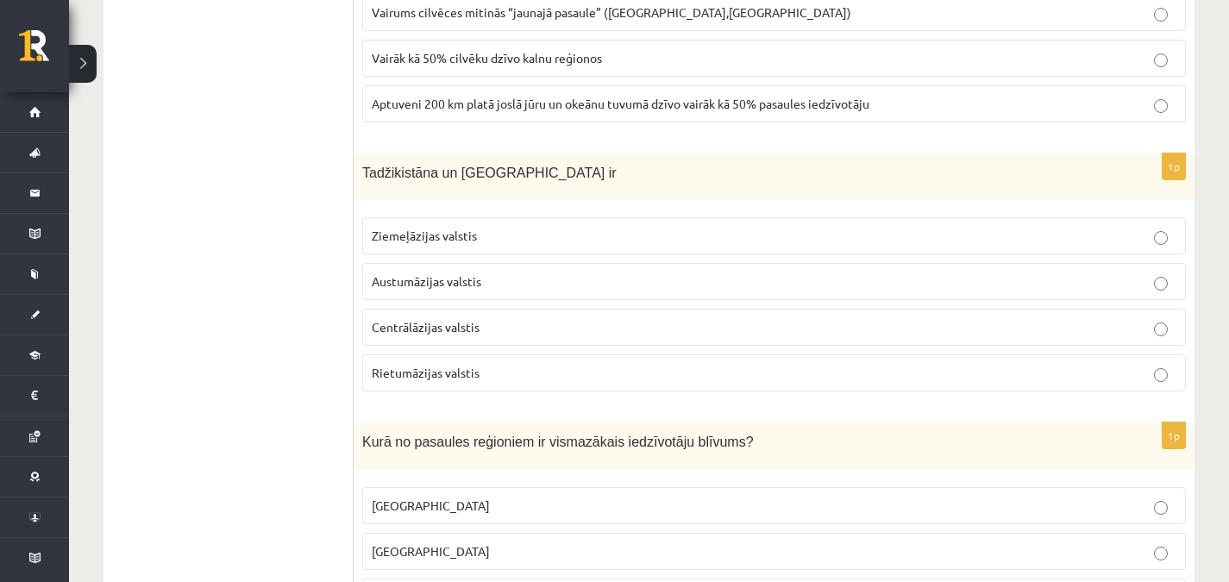
click at [871, 344] on fieldset "Ziemeļāzijas valstis Austumāzijas valstis Centrālāzijas valstis Rietumāzijas va…" at bounding box center [774, 303] width 824 height 188
click at [935, 322] on p "Centrālāzijas valstis" at bounding box center [774, 327] width 805 height 18
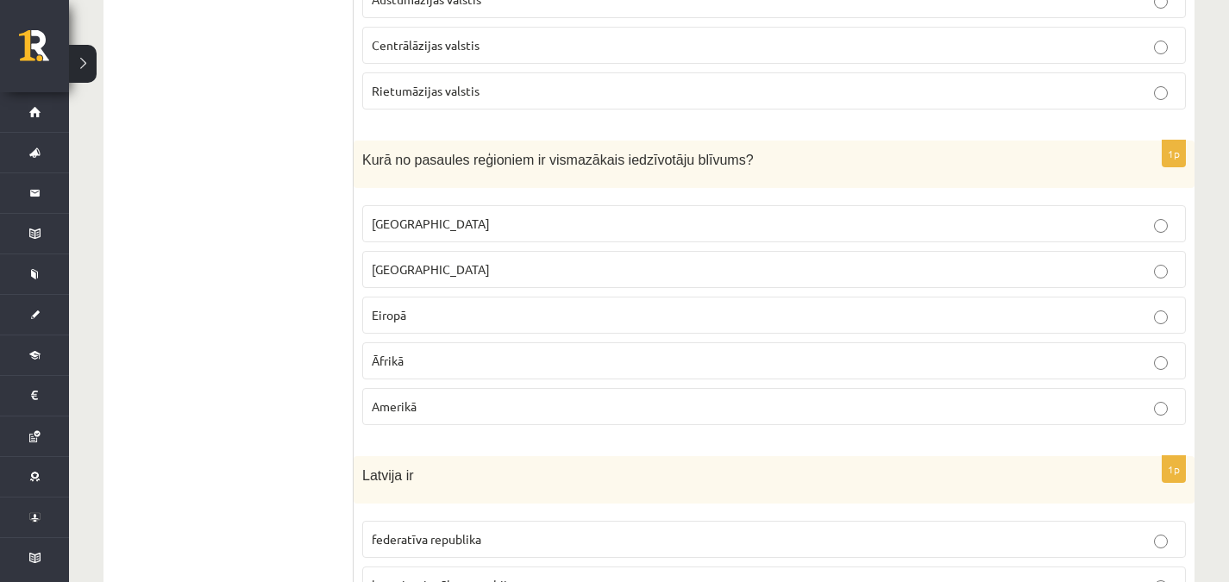
scroll to position [4944, 0]
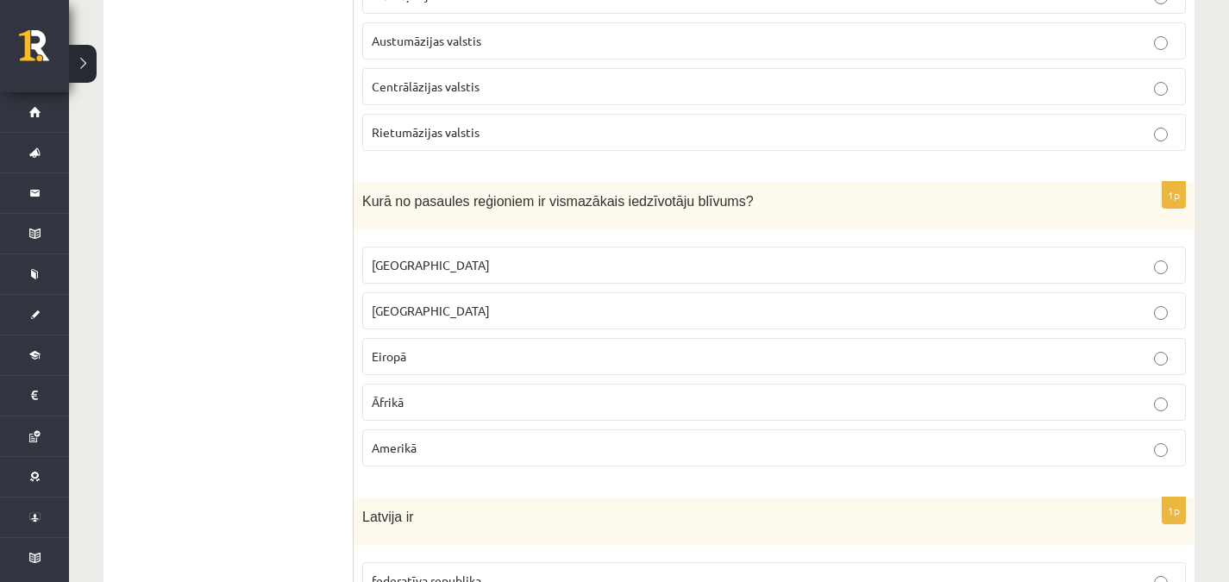
click at [1100, 269] on p "[GEOGRAPHIC_DATA]" at bounding box center [774, 265] width 805 height 18
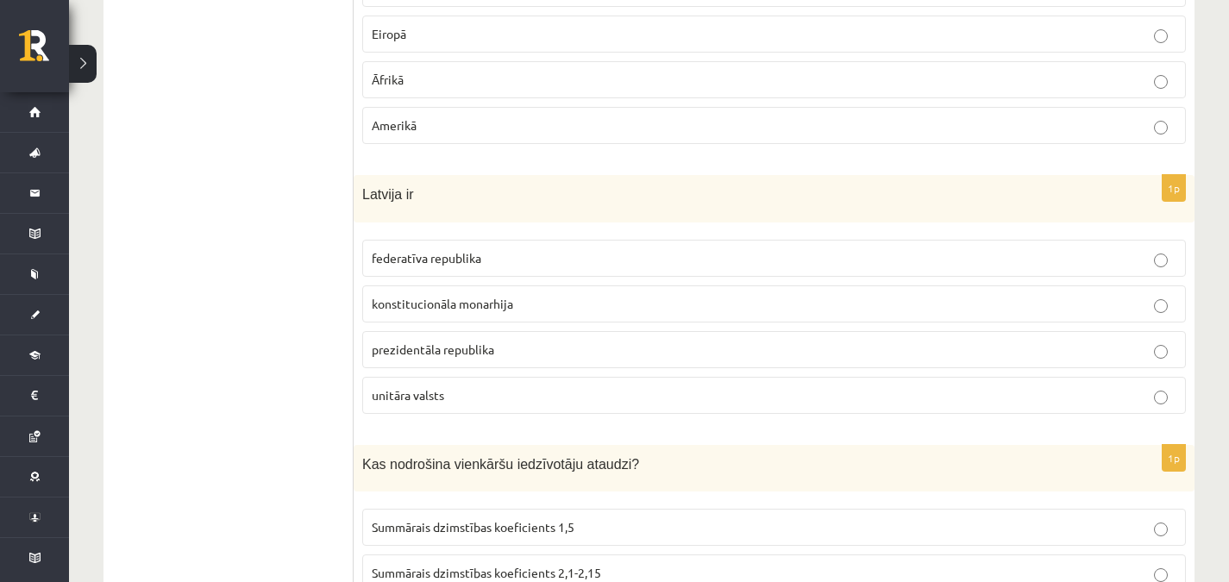
scroll to position [5246, 0]
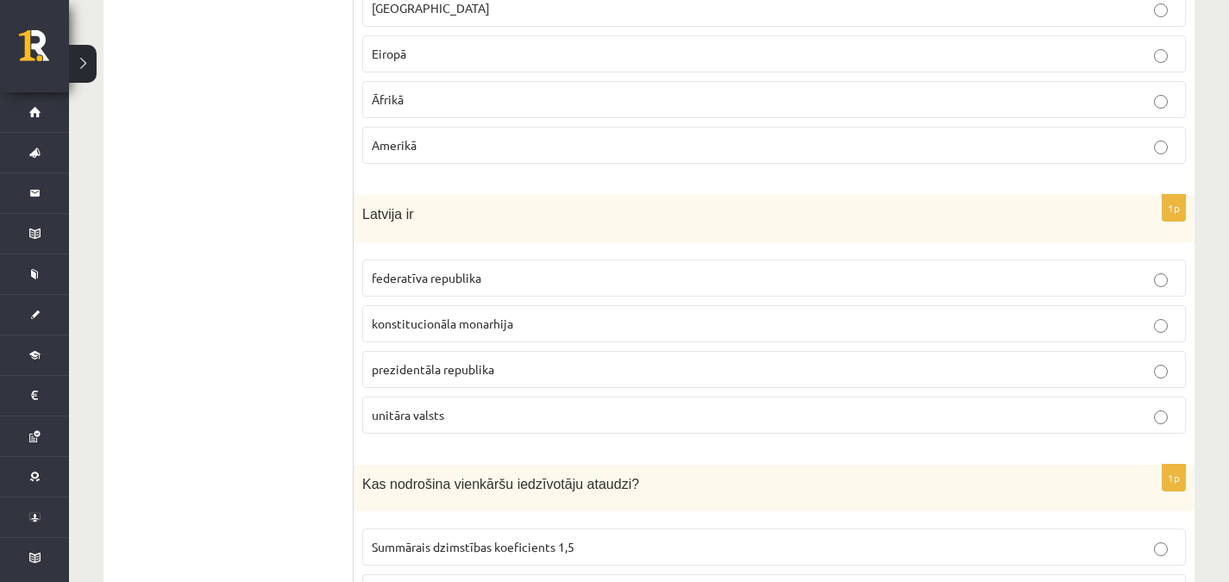
click at [851, 381] on label "prezidentāla republika" at bounding box center [774, 369] width 824 height 37
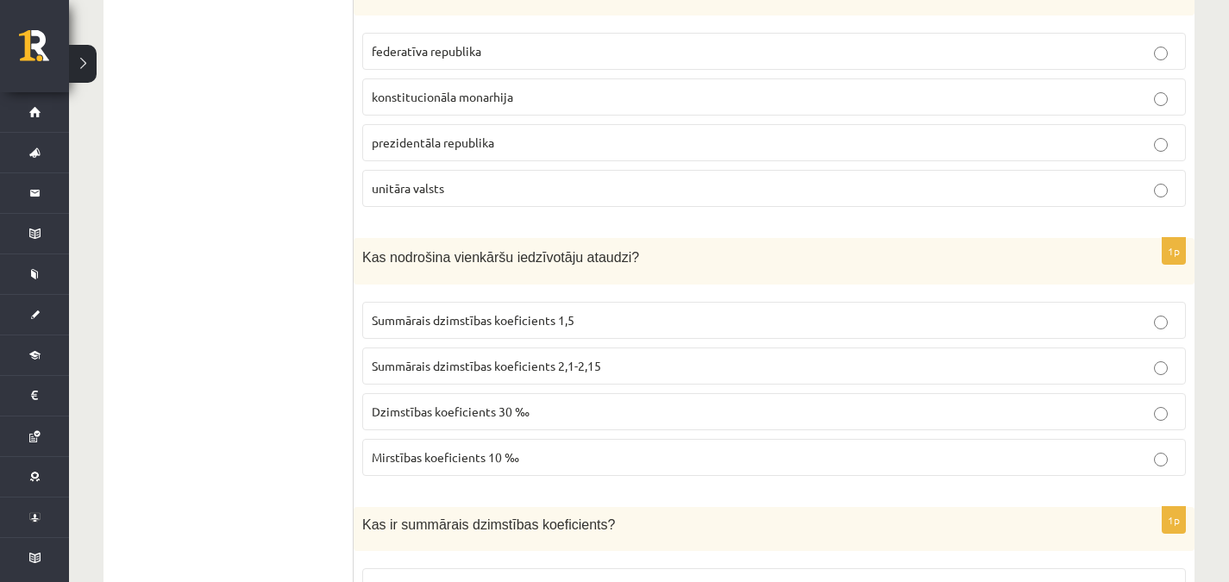
scroll to position [5500, 0]
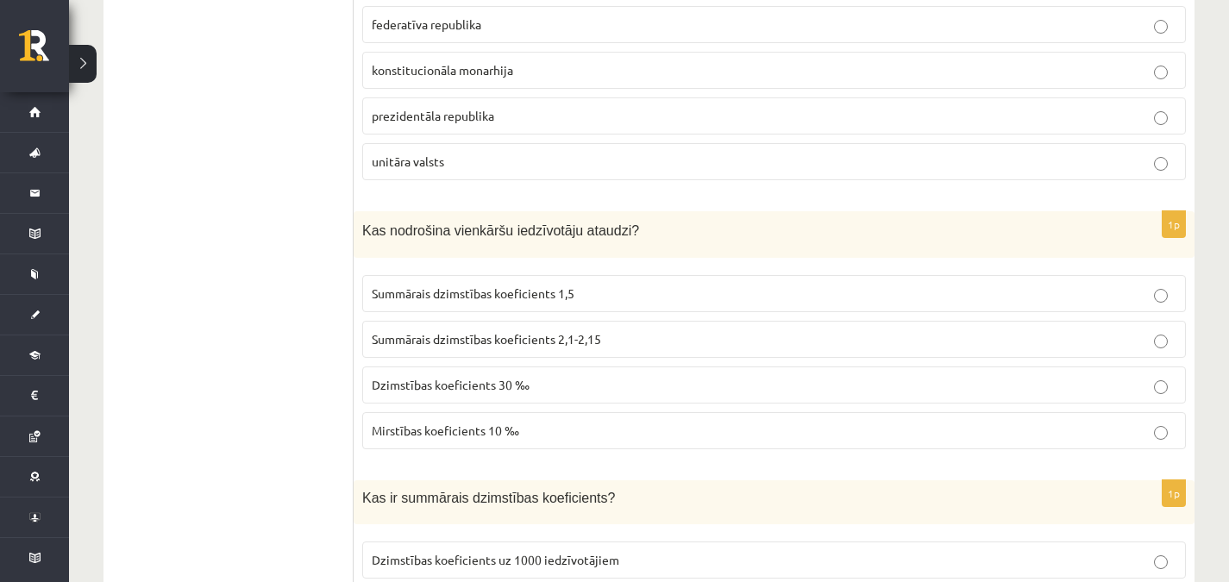
click at [901, 332] on p "Summārais dzimstības koeficients 2,1-2,15" at bounding box center [774, 339] width 805 height 18
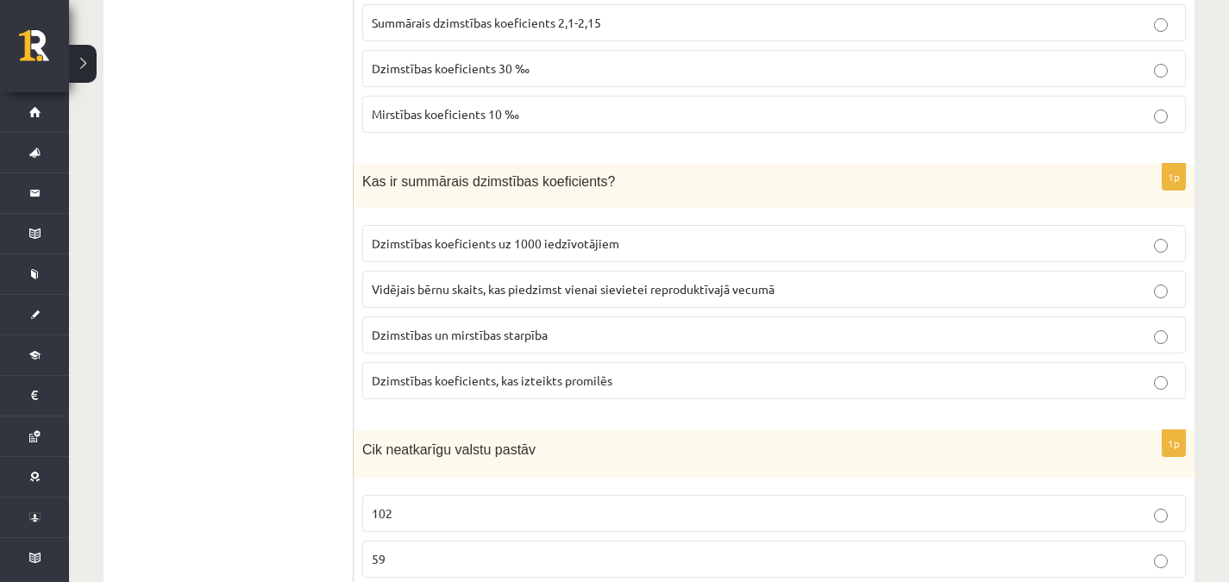
scroll to position [5892, 0]
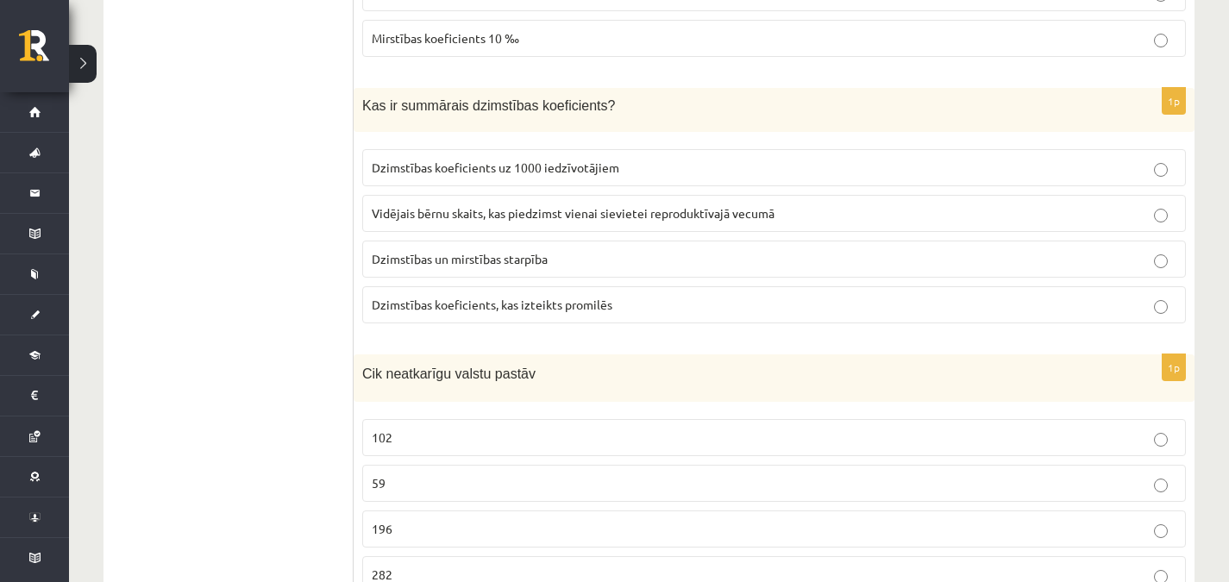
click at [1083, 306] on p "Dzimstības koeficients, kas izteikts promilēs" at bounding box center [774, 305] width 805 height 18
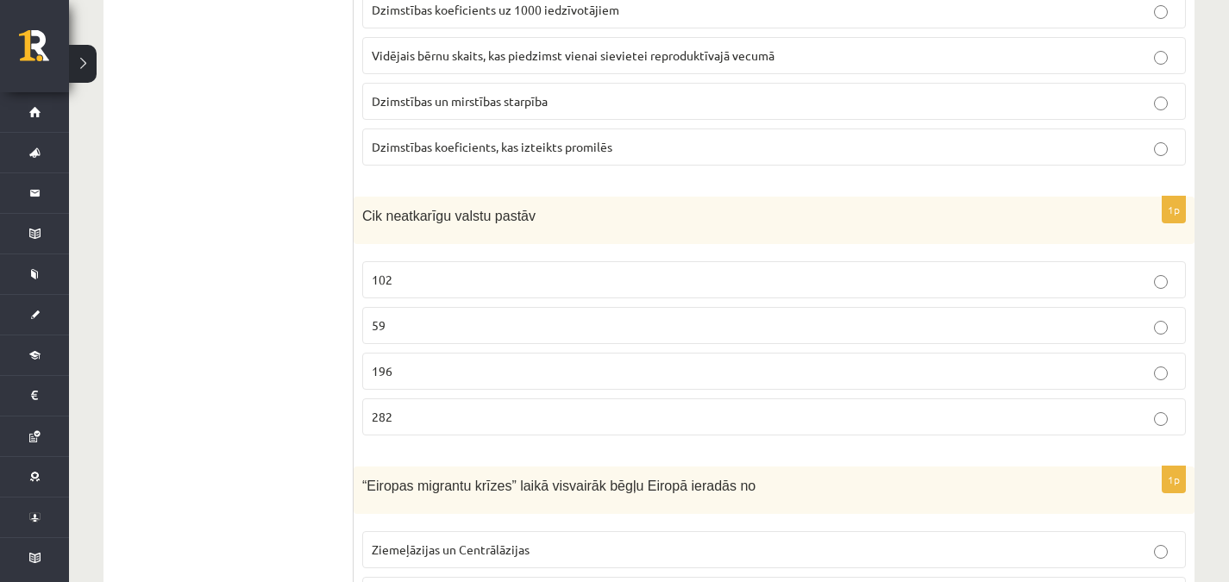
scroll to position [6057, 0]
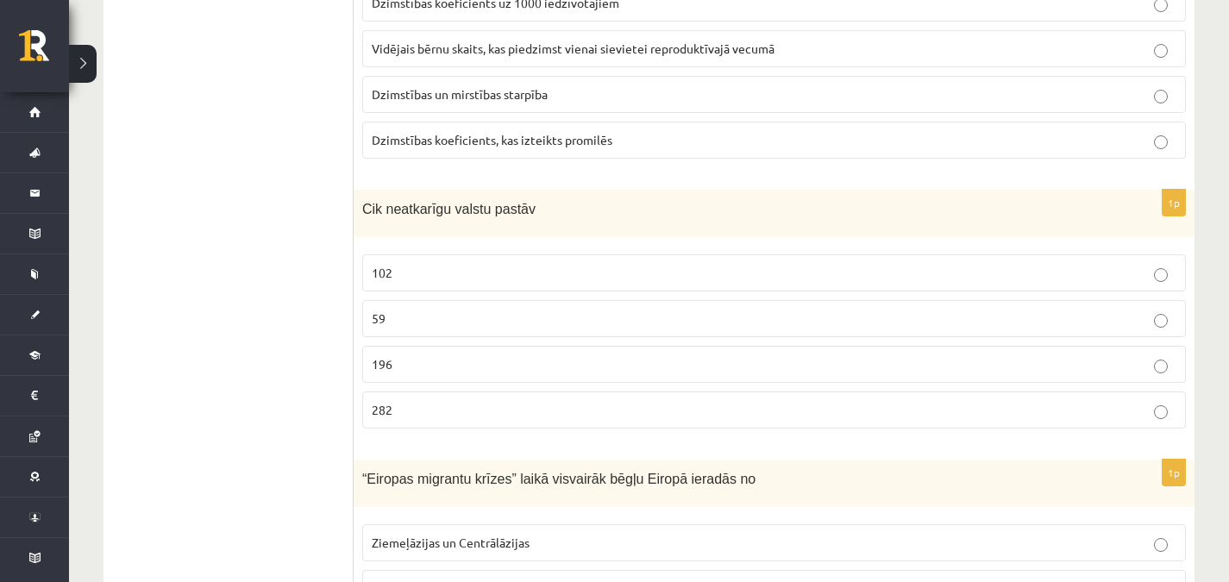
click at [486, 357] on p "196" at bounding box center [774, 364] width 805 height 18
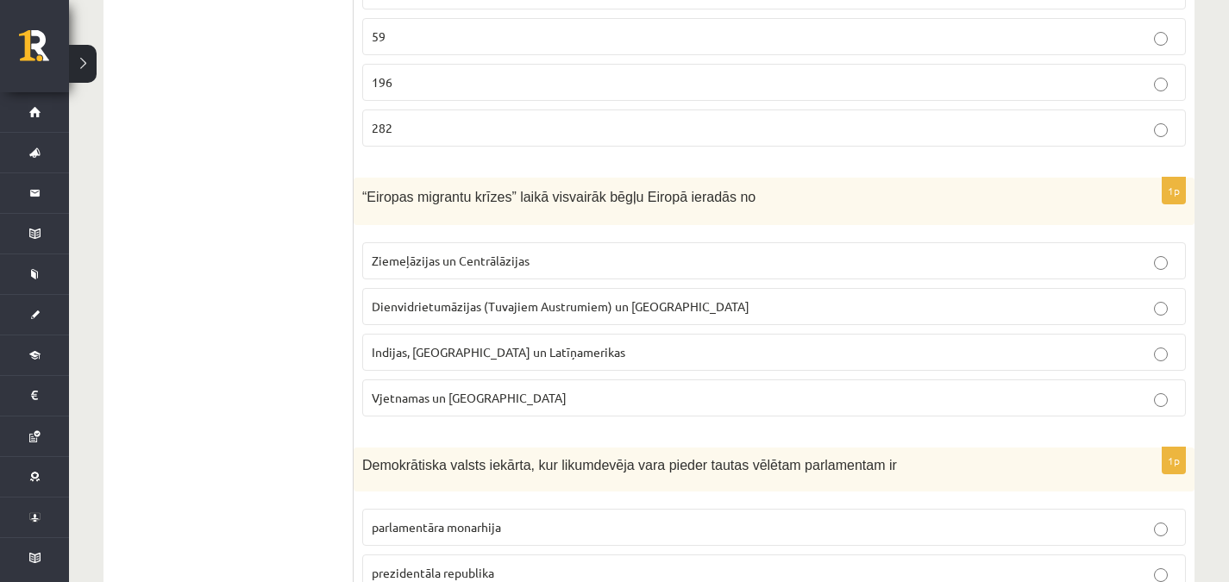
scroll to position [6332, 0]
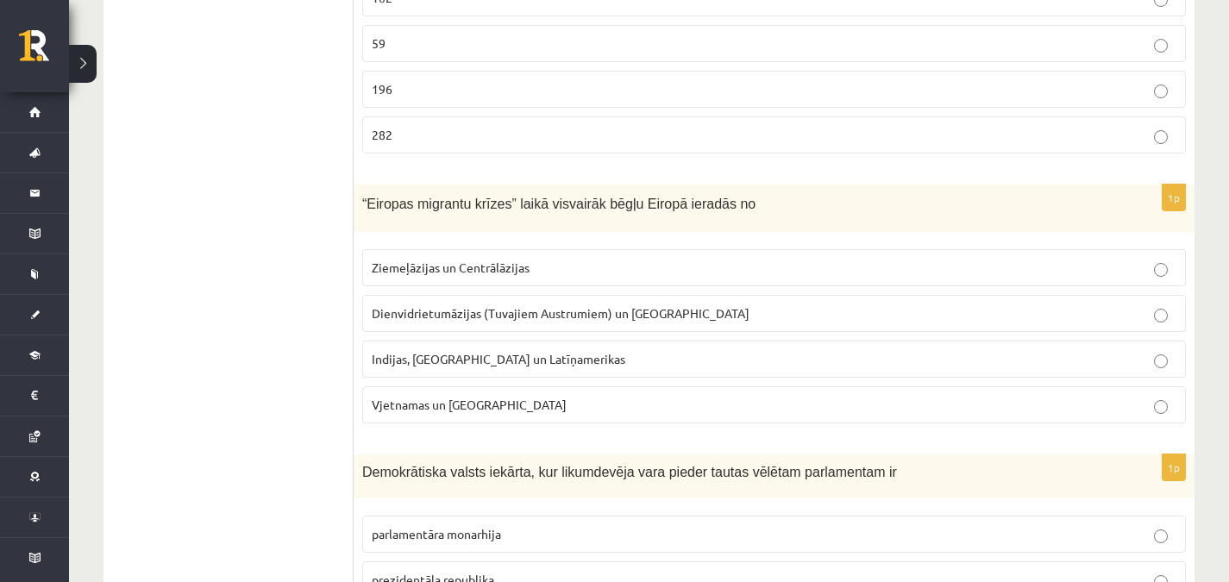
click at [1030, 350] on p "Indijas, [GEOGRAPHIC_DATA] un Latīņamerikas" at bounding box center [774, 359] width 805 height 18
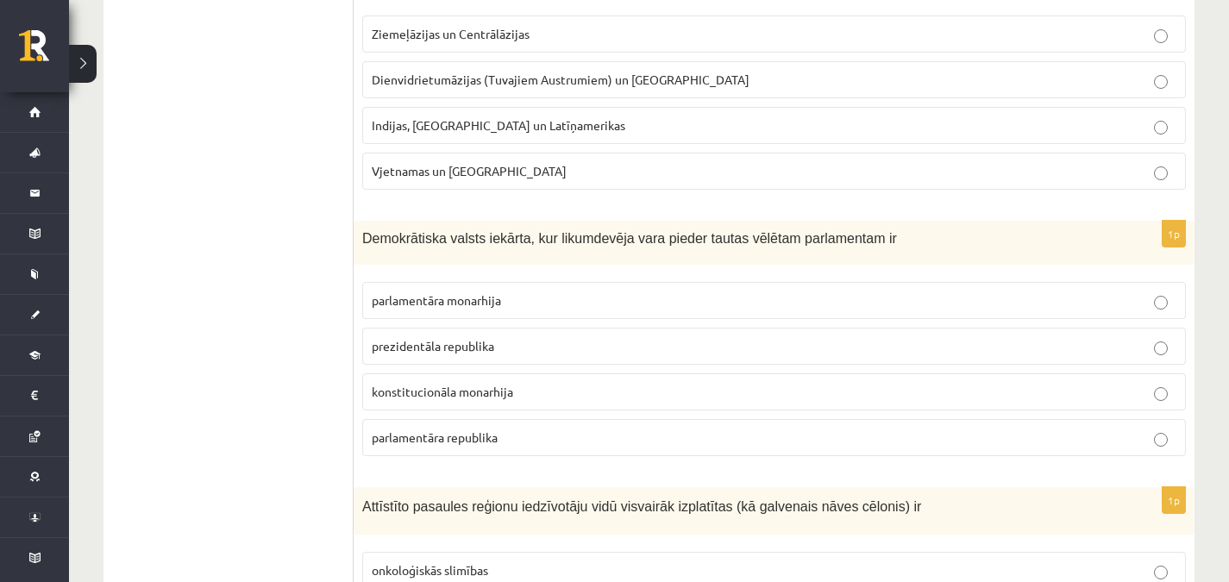
scroll to position [6608, 0]
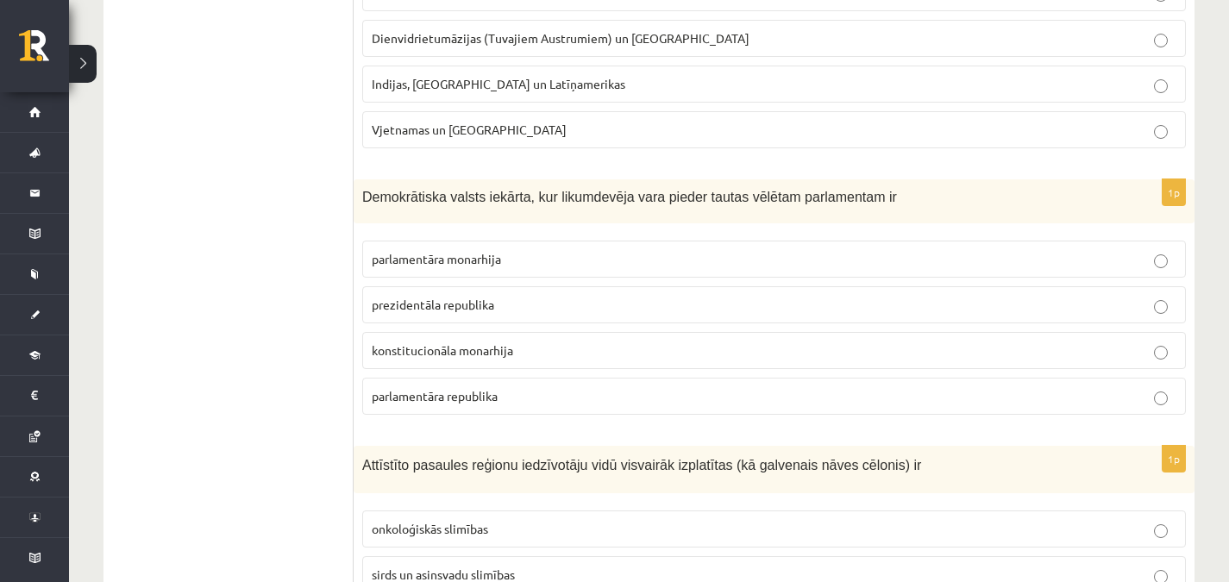
click at [444, 398] on span "parlamentāra republika" at bounding box center [435, 396] width 126 height 16
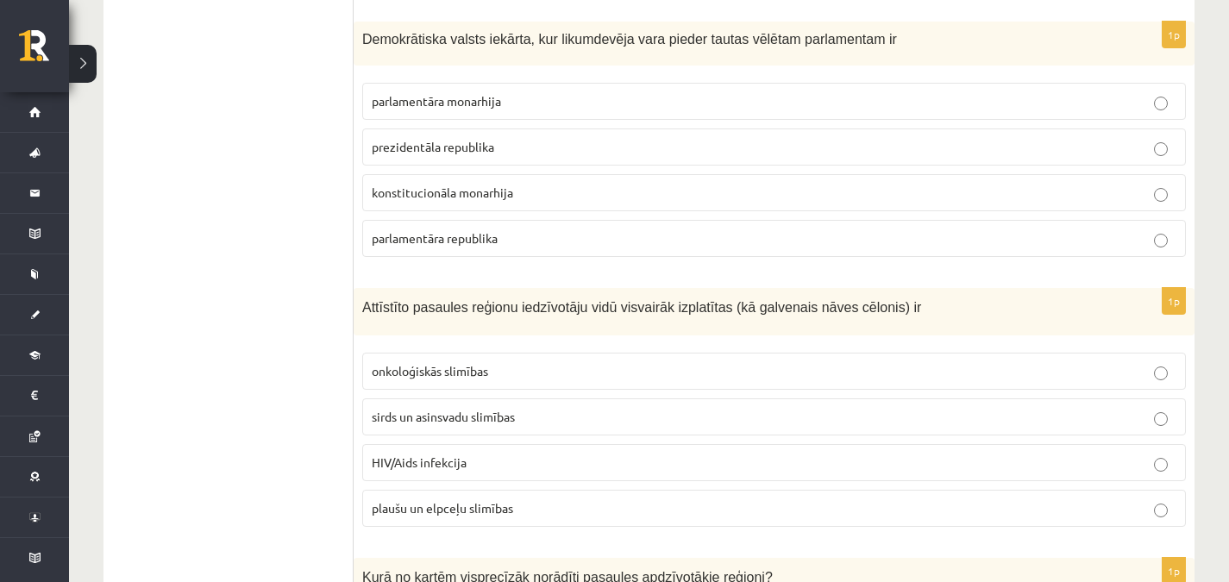
scroll to position [6759, 0]
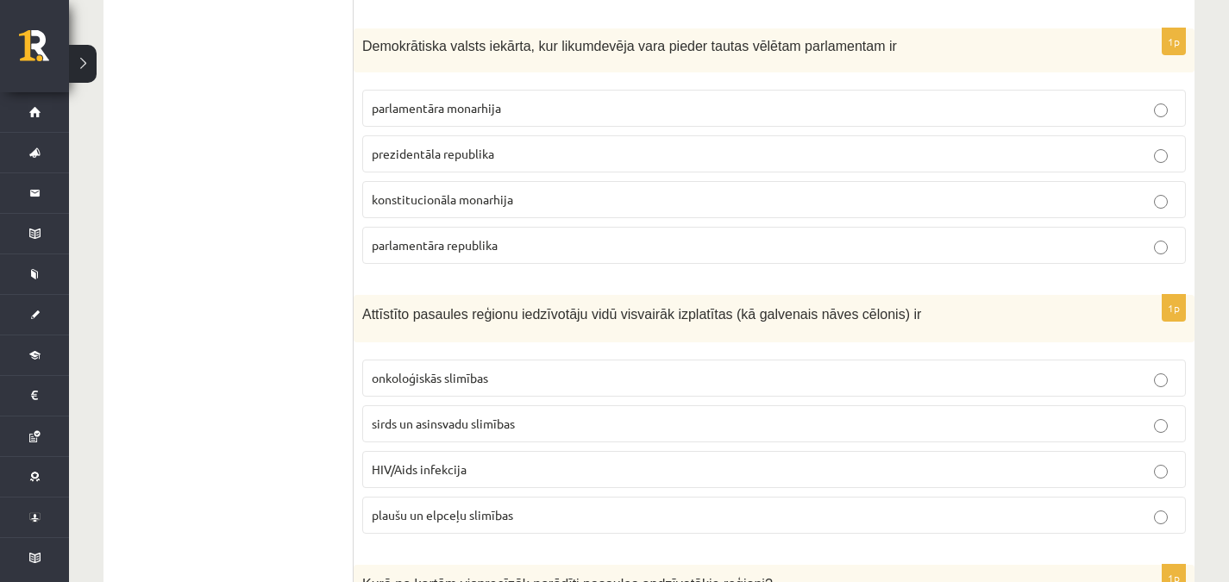
click at [878, 417] on p "sirds un asinsvadu slimības" at bounding box center [774, 424] width 805 height 18
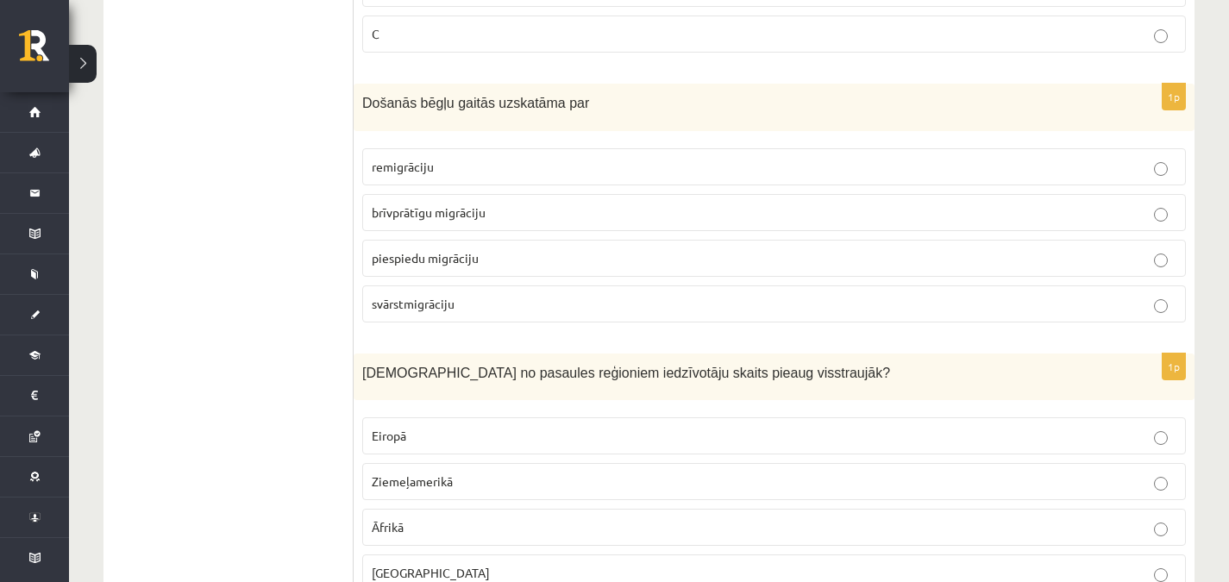
scroll to position [8100, 0]
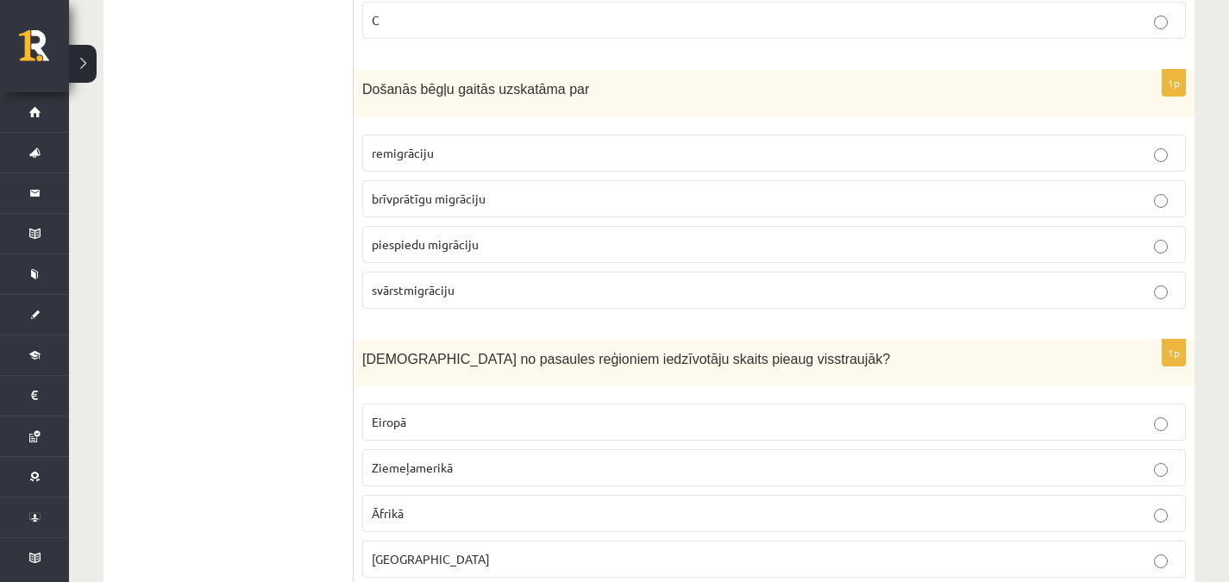
click at [502, 257] on label "piespiedu migrāciju" at bounding box center [774, 244] width 824 height 37
click at [483, 513] on p "Āfrikā" at bounding box center [774, 514] width 805 height 18
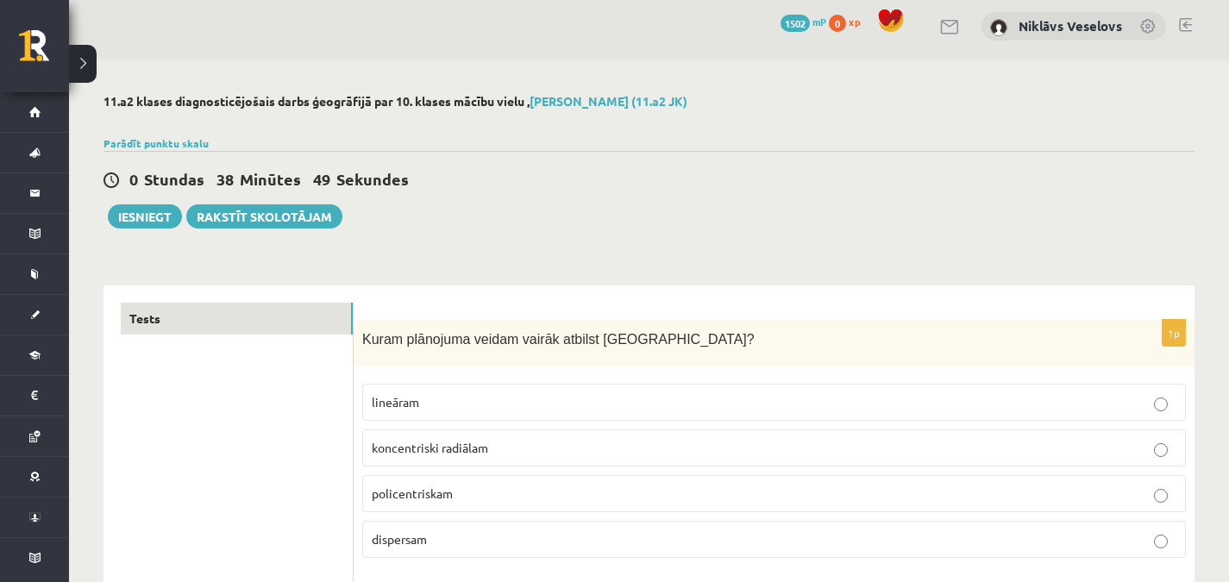
scroll to position [0, 0]
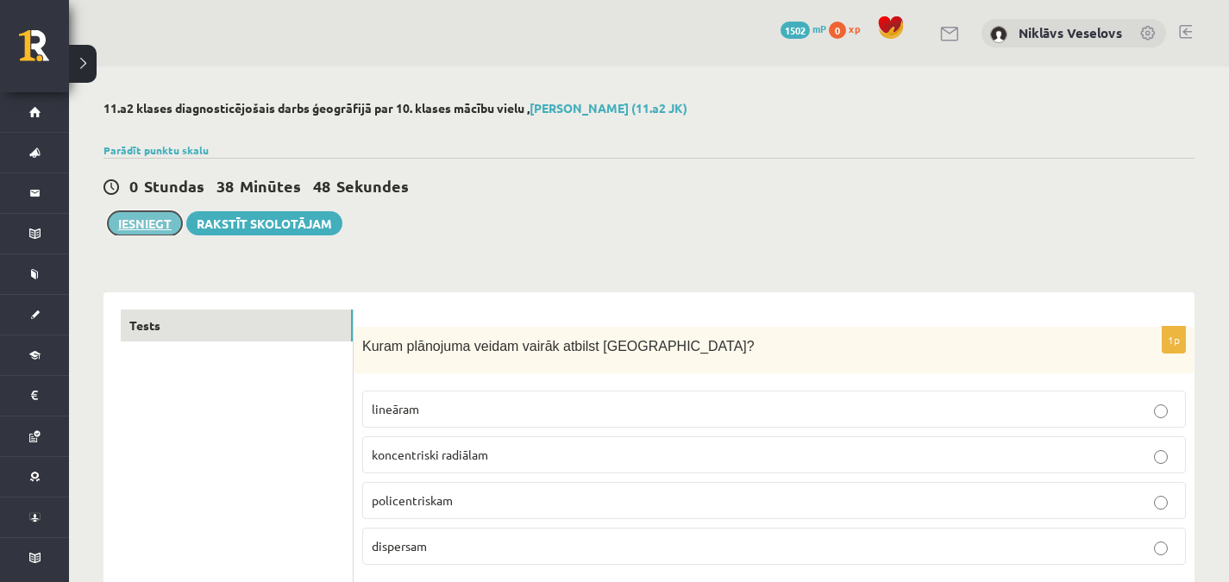
click at [130, 217] on button "Iesniegt" at bounding box center [145, 223] width 74 height 24
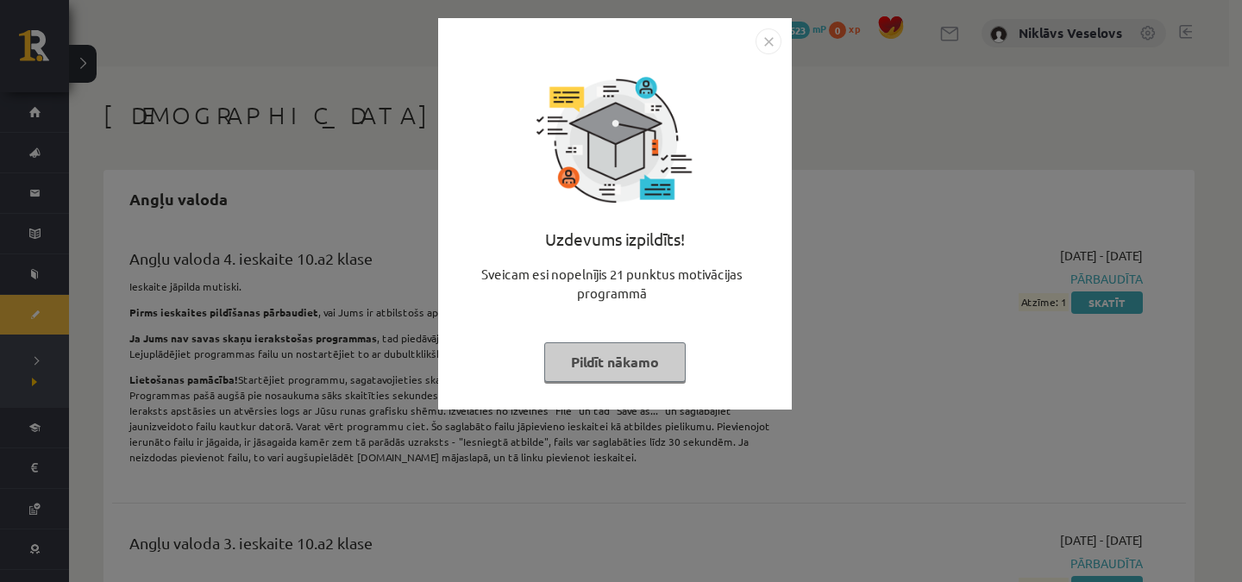
click at [771, 41] on img "Close" at bounding box center [769, 41] width 26 height 26
